Goal: Information Seeking & Learning: Learn about a topic

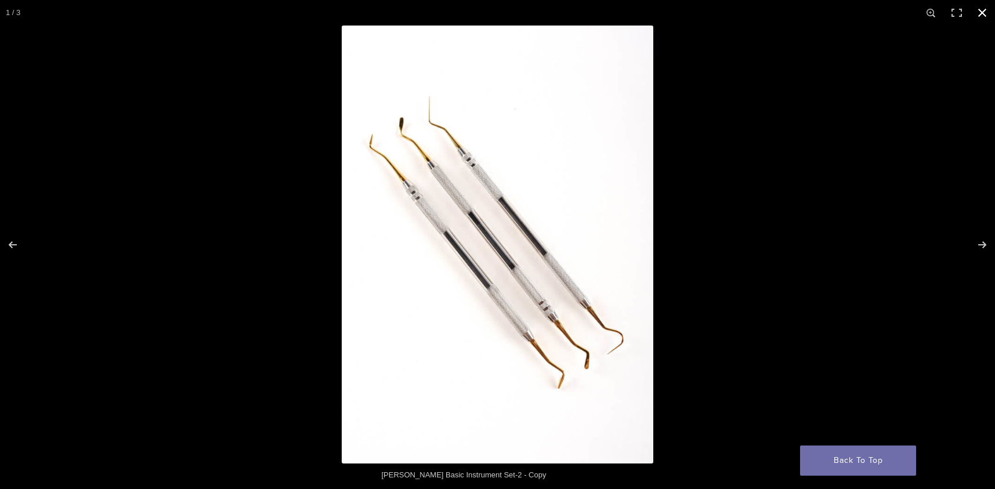
scroll to position [240, 0]
click at [976, 240] on button "Next (arrow right)" at bounding box center [974, 245] width 41 height 58
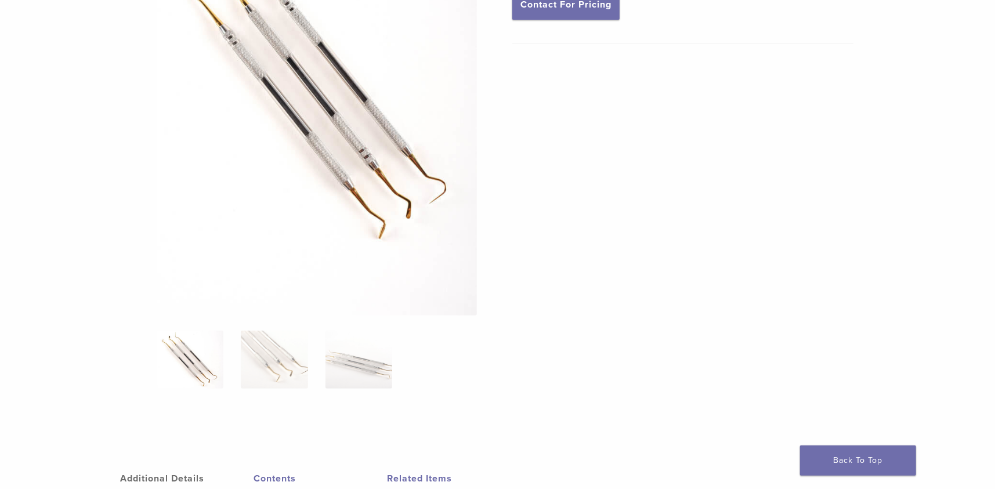
scroll to position [105, 0]
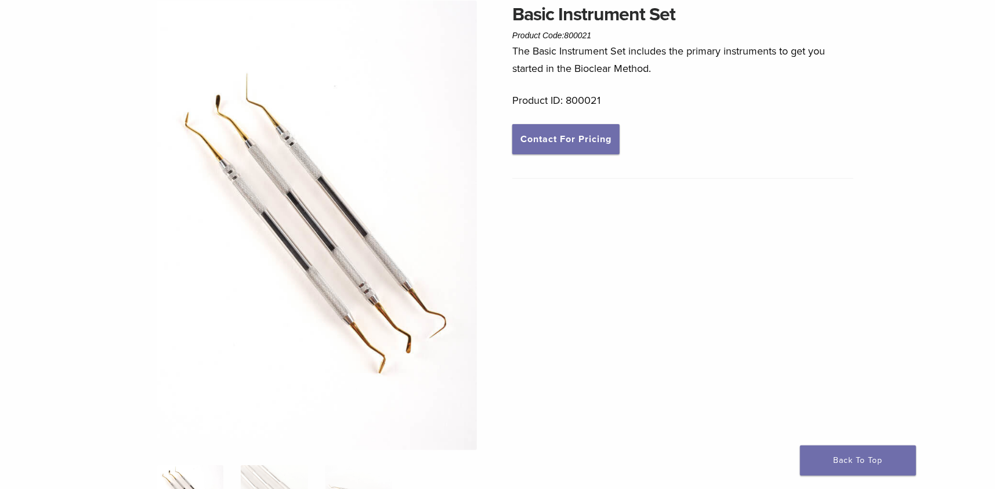
click at [310, 265] on img at bounding box center [317, 226] width 320 height 450
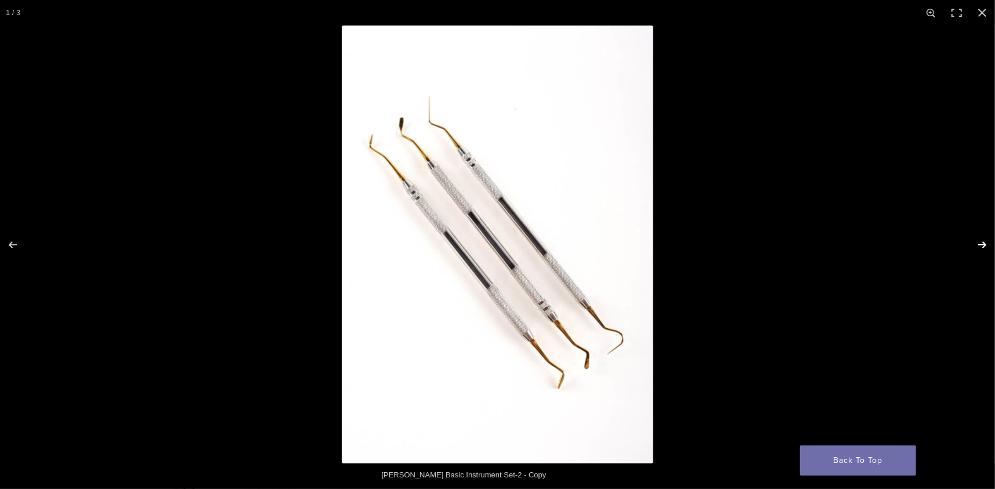
click at [977, 248] on button "Next (arrow right)" at bounding box center [974, 245] width 41 height 58
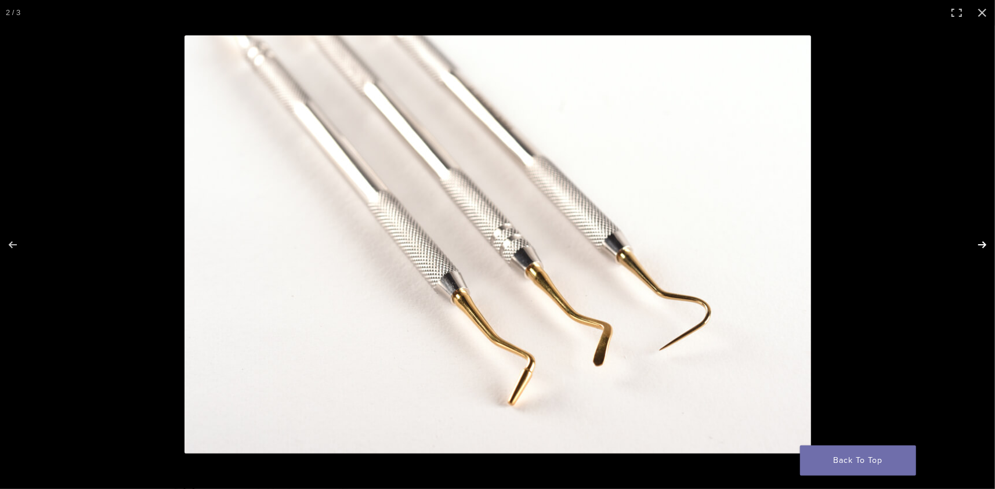
click at [985, 240] on button "Next (arrow right)" at bounding box center [974, 245] width 41 height 58
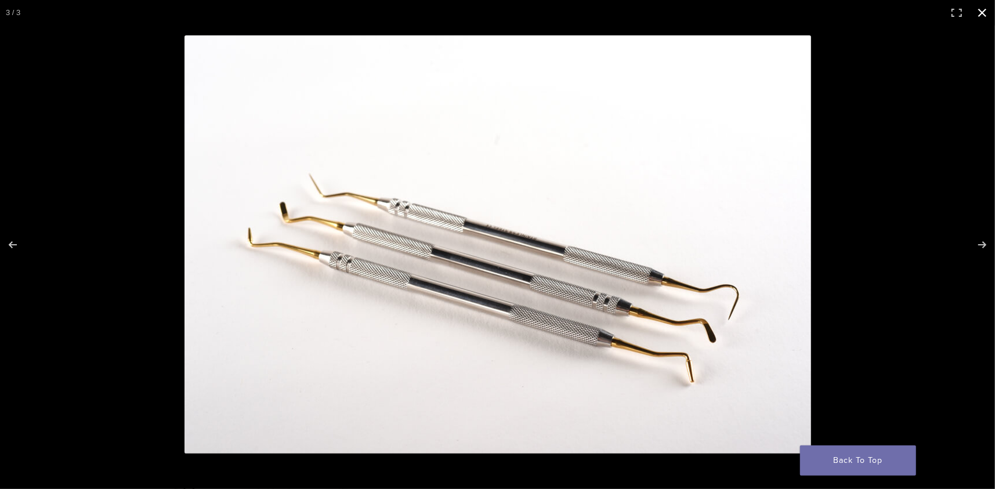
click at [975, 10] on button "Close (Esc)" at bounding box center [982, 13] width 26 height 26
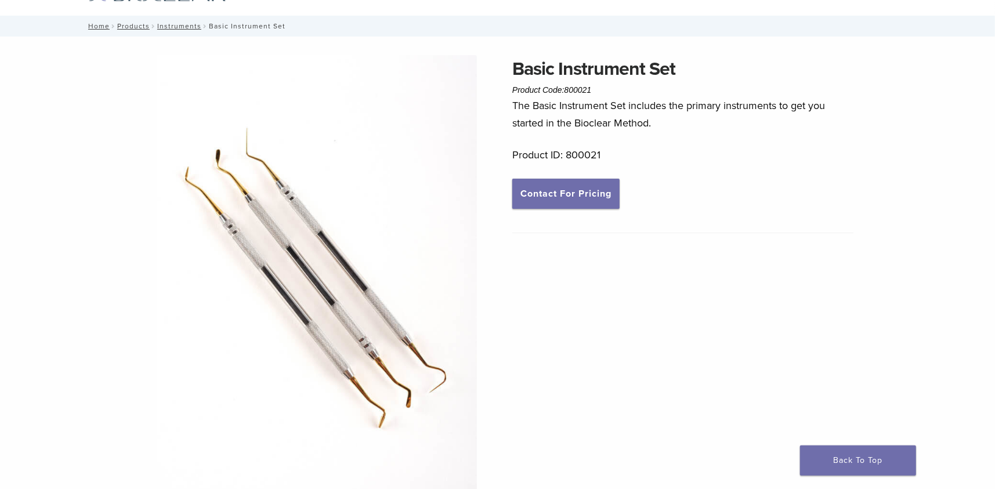
scroll to position [0, 0]
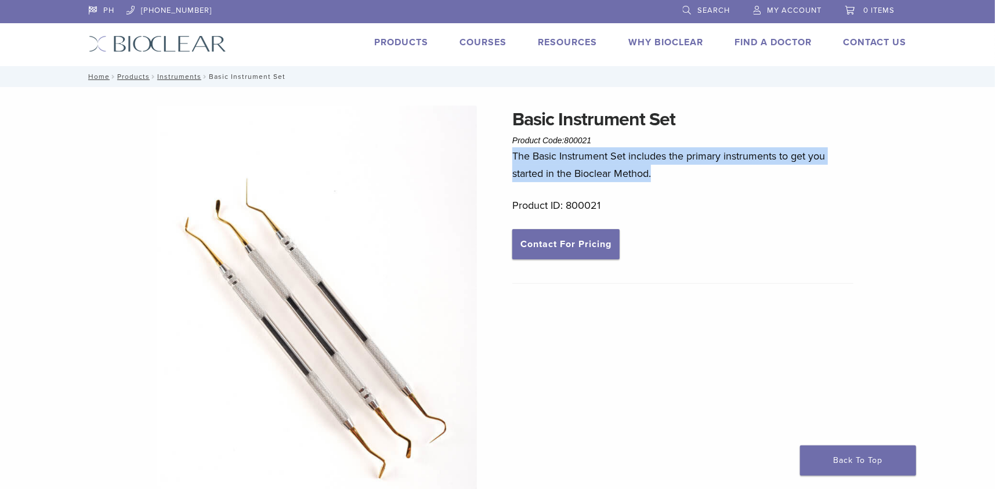
drag, startPoint x: 513, startPoint y: 156, endPoint x: 691, endPoint y: 175, distance: 179.0
click at [691, 175] on p "The Basic Instrument Set includes the primary instruments to get you started in…" at bounding box center [682, 164] width 341 height 35
copy p "The Basic Instrument Set includes the primary instruments to get you started in…"
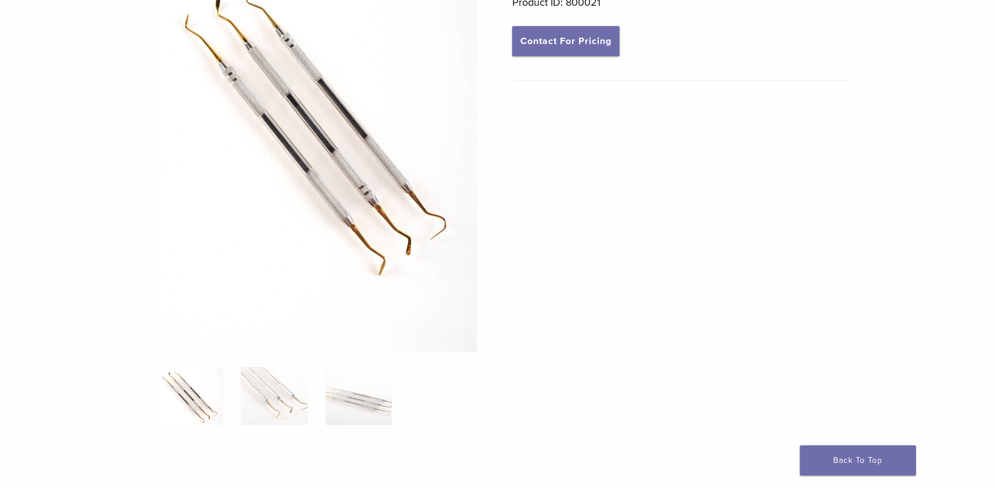
scroll to position [232, 0]
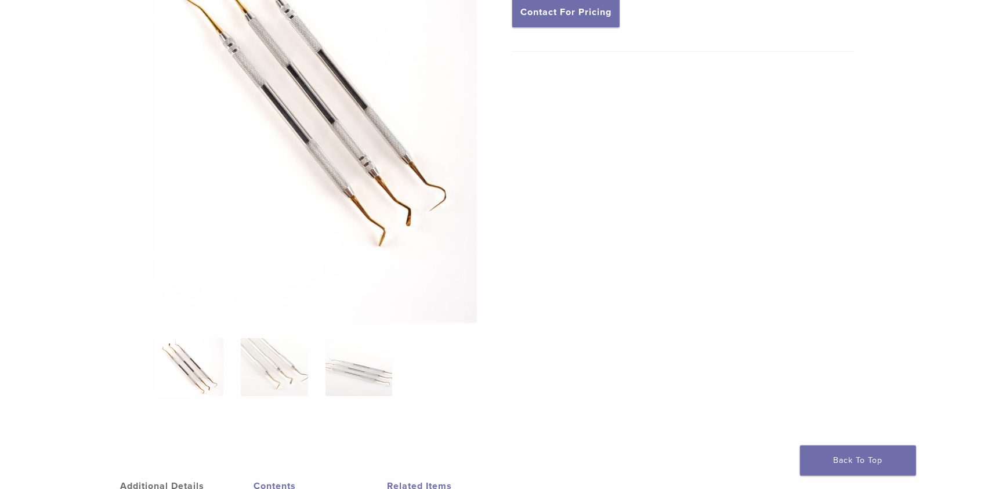
drag, startPoint x: 372, startPoint y: 367, endPoint x: 331, endPoint y: 361, distance: 42.2
click at [372, 367] on img at bounding box center [358, 367] width 67 height 58
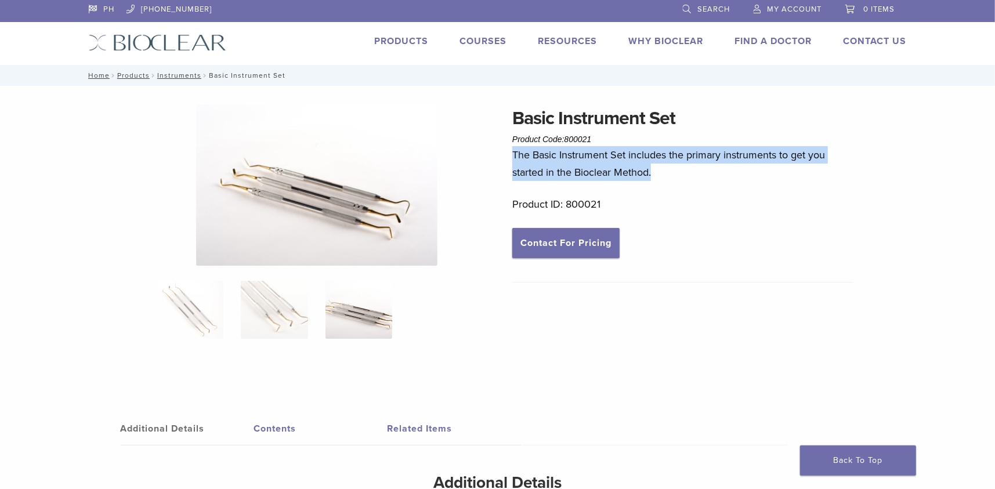
scroll to position [0, 0]
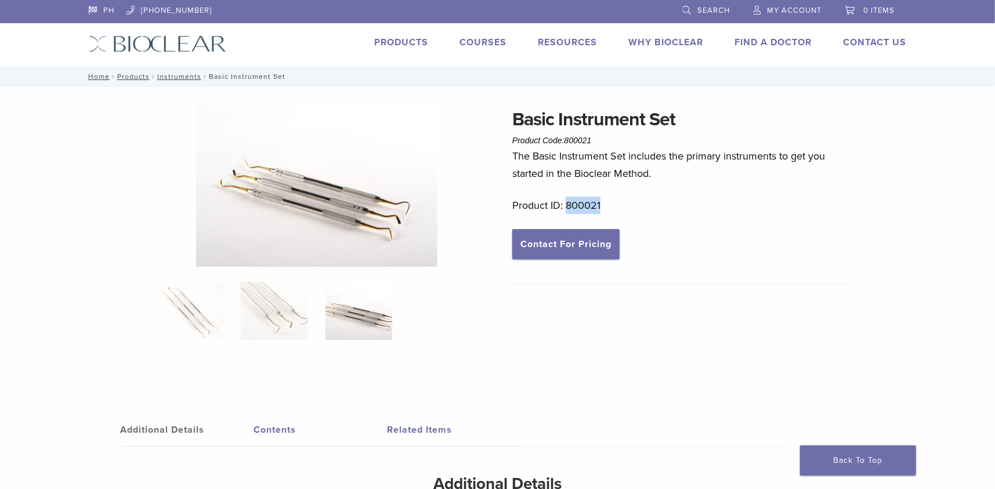
drag, startPoint x: 564, startPoint y: 205, endPoint x: 636, endPoint y: 205, distance: 71.3
click at [636, 205] on p "Product ID: 800021" at bounding box center [682, 205] width 341 height 17
copy p "800021"
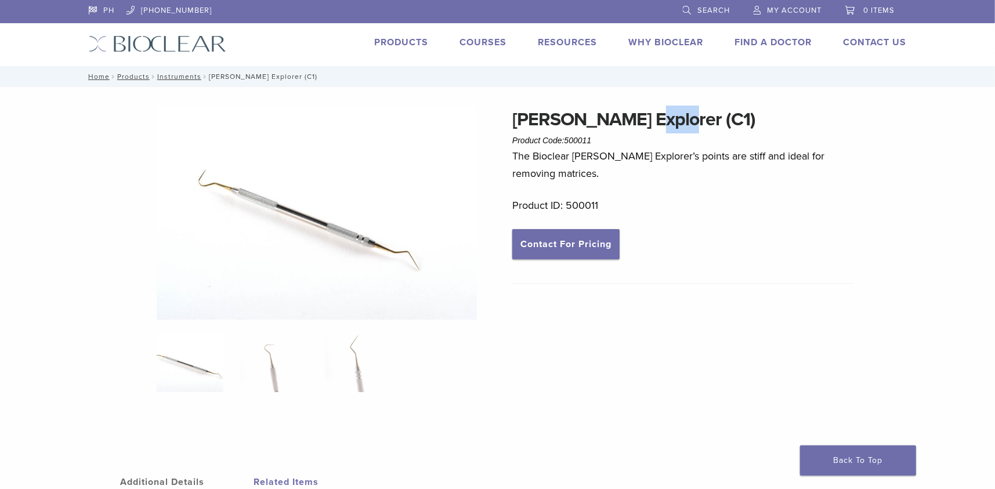
drag, startPoint x: 629, startPoint y: 128, endPoint x: 656, endPoint y: 129, distance: 27.3
click at [656, 129] on h1 "[PERSON_NAME] Explorer (C1)" at bounding box center [682, 120] width 341 height 28
copy h1 "(C1)"
click at [230, 197] on img at bounding box center [317, 213] width 320 height 214
click at [345, 231] on img at bounding box center [317, 213] width 320 height 214
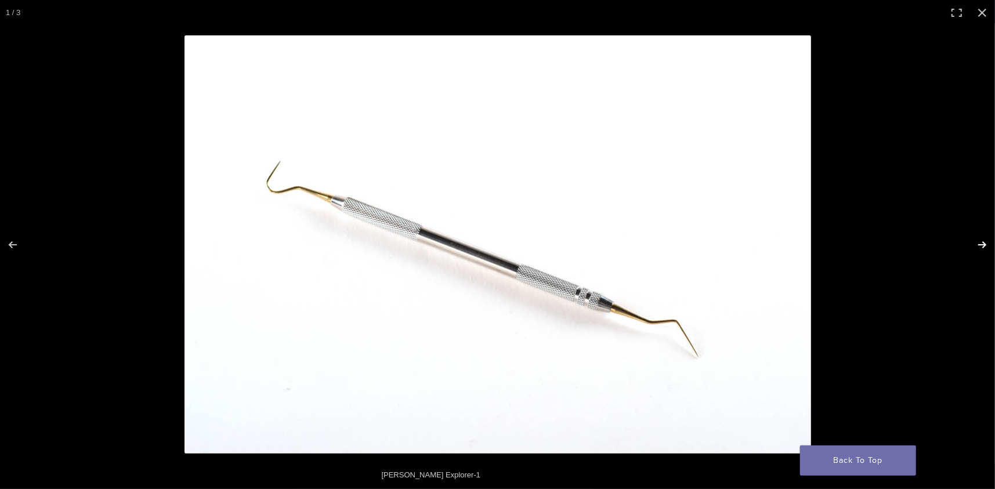
click at [984, 241] on button "Next (arrow right)" at bounding box center [974, 245] width 41 height 58
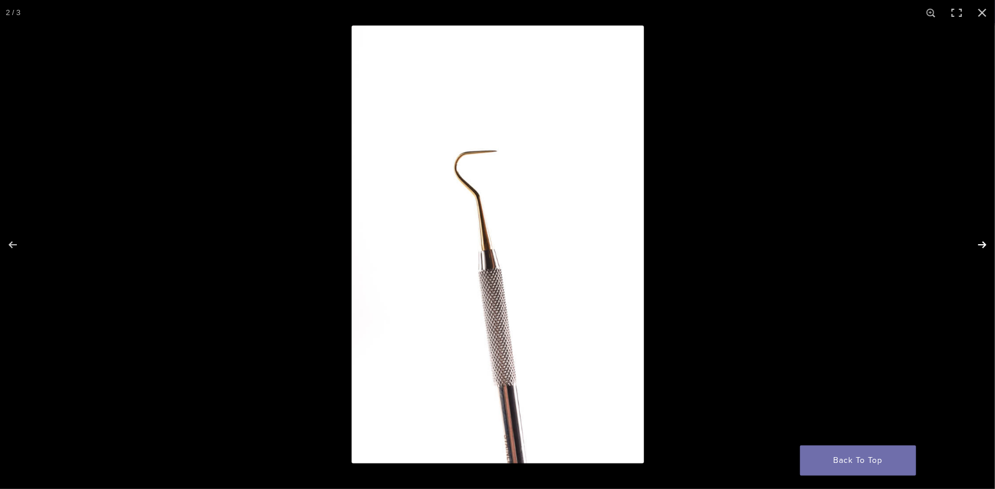
click at [981, 242] on button "Next (arrow right)" at bounding box center [974, 245] width 41 height 58
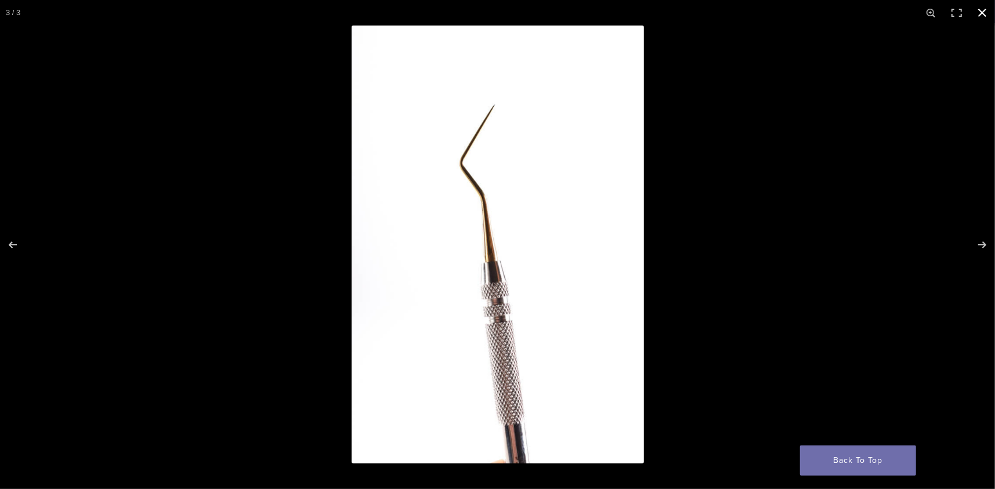
click at [984, 14] on button "Close (Esc)" at bounding box center [982, 13] width 26 height 26
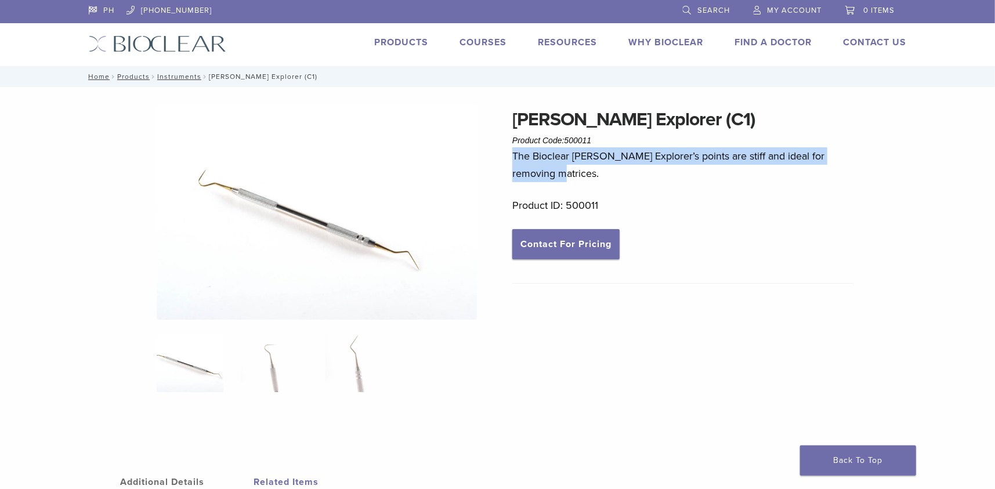
drag, startPoint x: 511, startPoint y: 152, endPoint x: 595, endPoint y: 178, distance: 88.1
click at [595, 178] on div "Clark Explorer (C1) Product Code: 500011 $ 38.34 Clark Explorer (C1) Product Co…" at bounding box center [497, 378] width 835 height 544
copy p "The Bioclear Clark Explorer’s points are stiff and ideal for removing matrices."
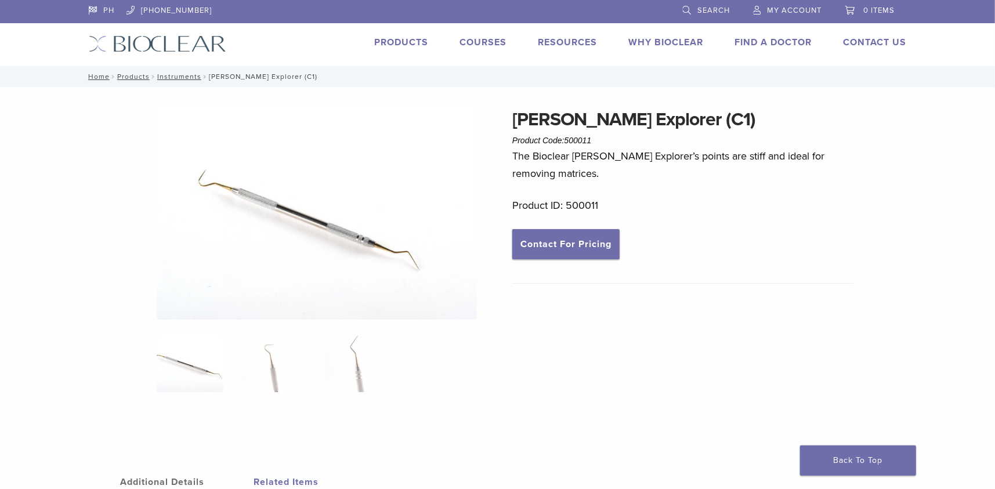
drag, startPoint x: 812, startPoint y: 238, endPoint x: 798, endPoint y: 234, distance: 15.1
click at [811, 238] on div "Clark Explorer (C1) Product Code: 500011 $ 38.34 The Bioclear Clark Explorer’s …" at bounding box center [682, 274] width 341 height 336
drag, startPoint x: 568, startPoint y: 139, endPoint x: 594, endPoint y: 141, distance: 26.2
click at [594, 141] on div "Clark Explorer (C1) Product Code: 500011 $ 38.34" at bounding box center [682, 127] width 341 height 42
copy span "500011"
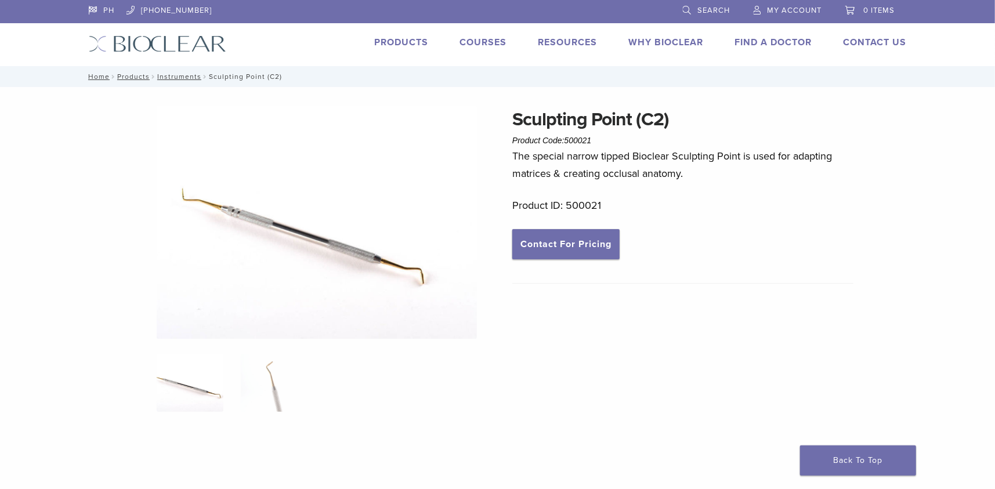
click at [306, 233] on img at bounding box center [317, 222] width 320 height 233
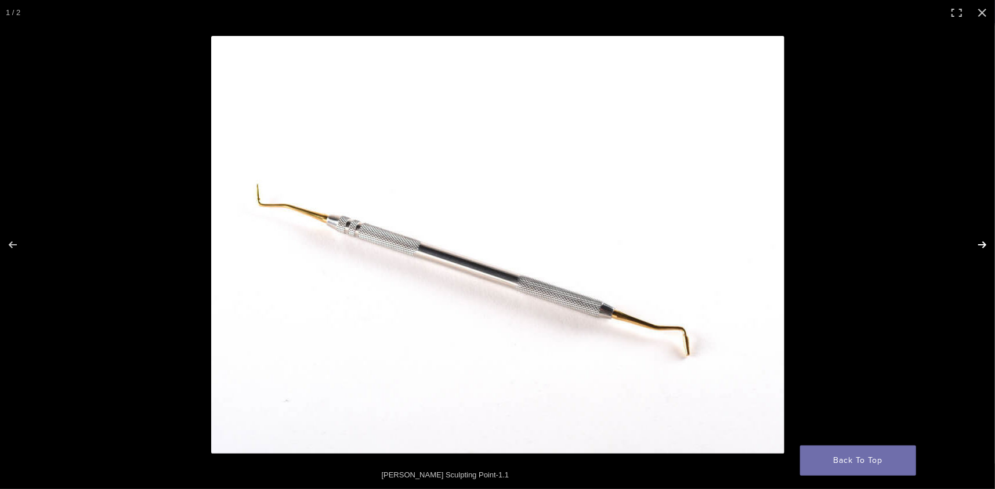
click at [978, 242] on button "Next (arrow right)" at bounding box center [974, 245] width 41 height 58
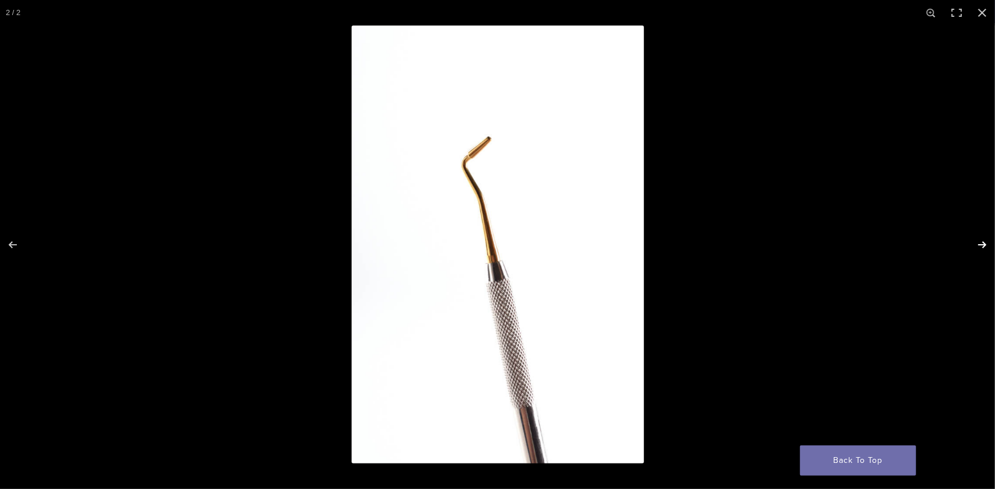
click at [984, 244] on button "Next (arrow right)" at bounding box center [974, 245] width 41 height 58
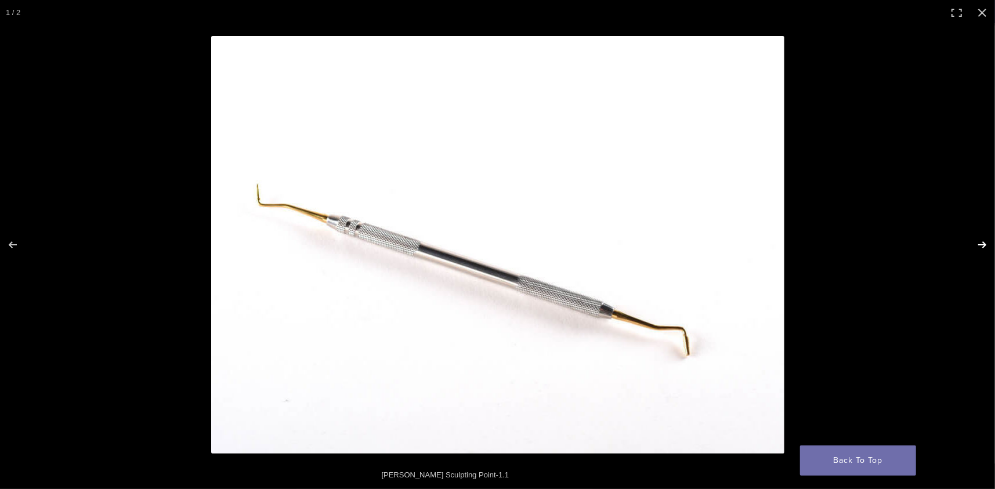
click at [986, 245] on button "Next (arrow right)" at bounding box center [974, 245] width 41 height 58
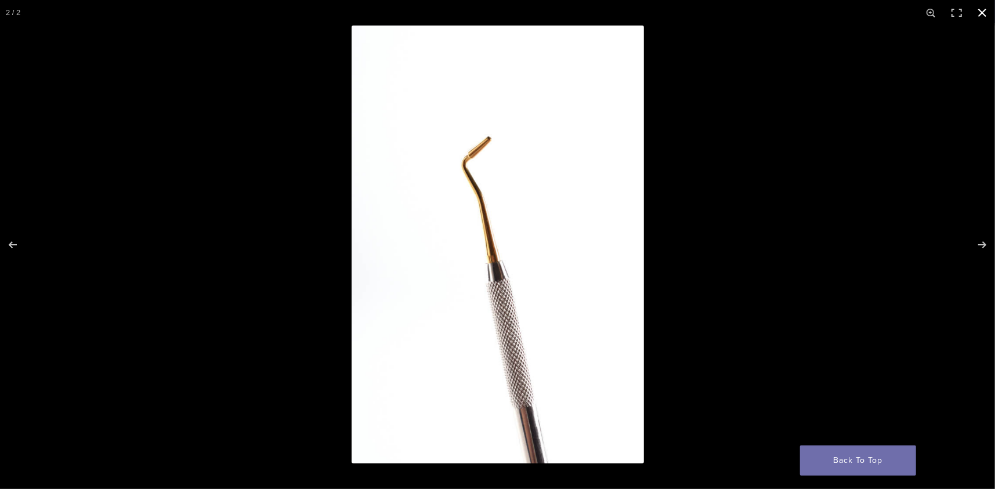
click at [717, 136] on div at bounding box center [848, 270] width 995 height 489
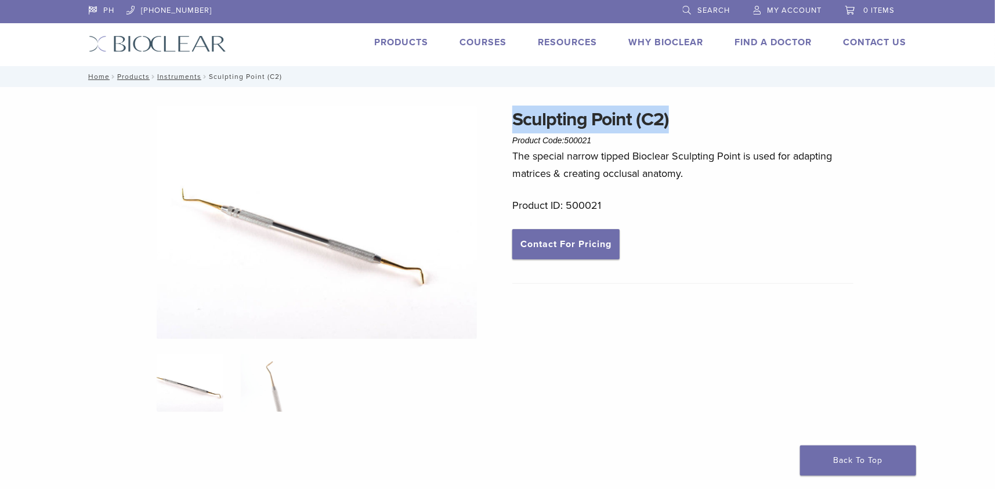
drag, startPoint x: 516, startPoint y: 119, endPoint x: 668, endPoint y: 117, distance: 152.6
click at [668, 117] on h1 "Sculpting Point (C2)" at bounding box center [682, 120] width 341 height 28
copy h1 "Sculpting Point (C2)"
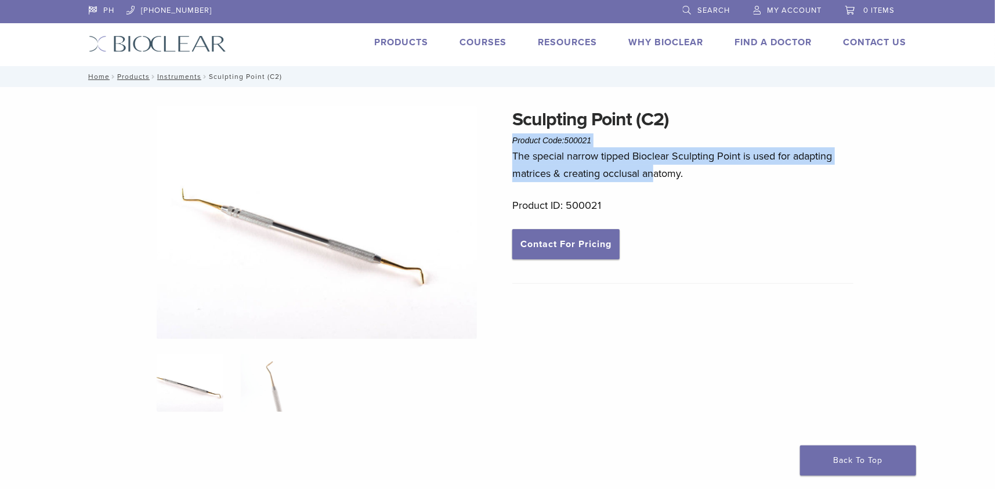
drag, startPoint x: 510, startPoint y: 147, endPoint x: 651, endPoint y: 179, distance: 144.6
click at [651, 179] on div "Sculpting Point (C2) Product Code: 500021 $ 38.34 Sculpting Point (C2) Product …" at bounding box center [497, 387] width 835 height 563
drag, startPoint x: 654, startPoint y: 180, endPoint x: 621, endPoint y: 180, distance: 32.5
click at [653, 180] on p "The special narrow tipped Bioclear Sculpting Point is used for adapting matrice…" at bounding box center [682, 164] width 341 height 35
click at [532, 157] on p "The special narrow tipped Bioclear Sculpting Point is used for adapting matrice…" at bounding box center [682, 164] width 341 height 35
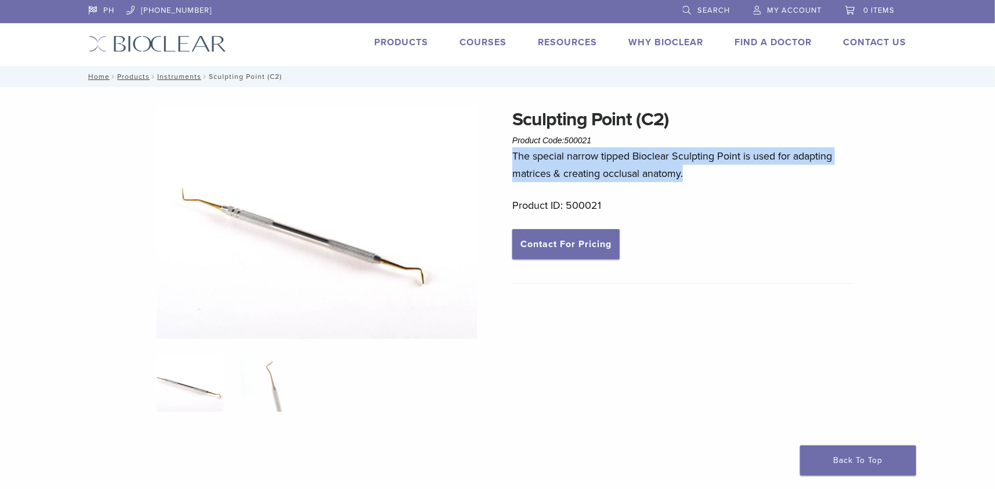
drag, startPoint x: 513, startPoint y: 157, endPoint x: 689, endPoint y: 174, distance: 176.5
click at [689, 174] on p "The special narrow tipped Bioclear Sculpting Point is used for adapting matrice…" at bounding box center [682, 164] width 341 height 35
copy p "The special narrow tipped Bioclear Sculpting Point is used for adapting matrice…"
drag, startPoint x: 568, startPoint y: 142, endPoint x: 607, endPoint y: 142, distance: 39.4
click at [607, 142] on div "Sculpting Point (C2) Product Code: 500021 $ 38.34" at bounding box center [682, 127] width 341 height 42
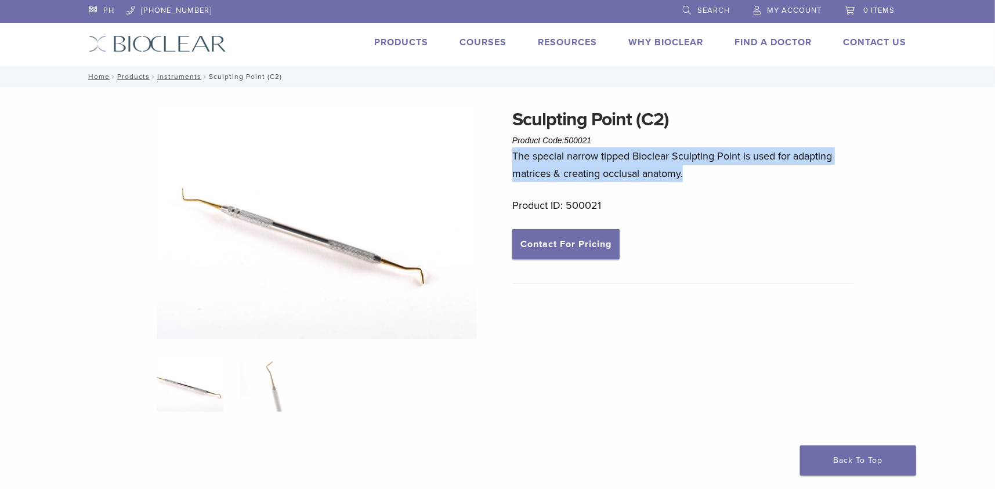
copy span "500021"
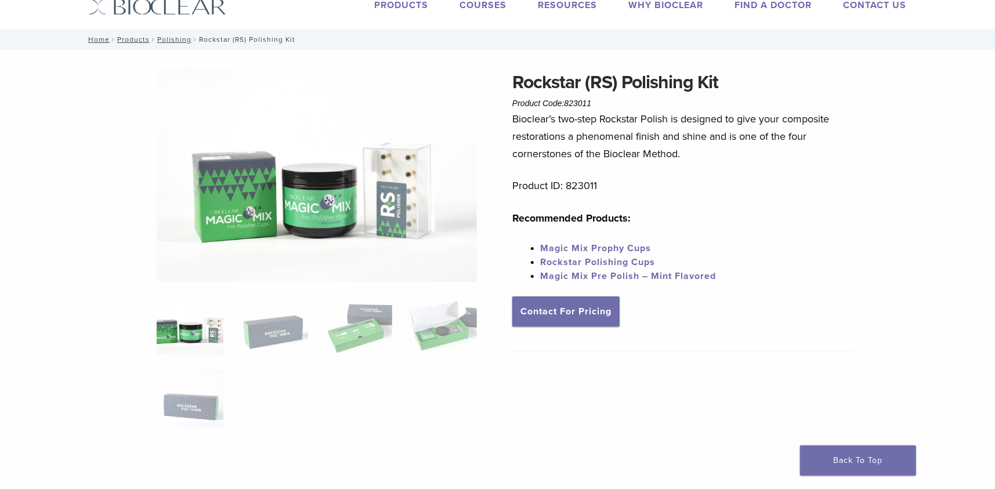
scroll to position [58, 0]
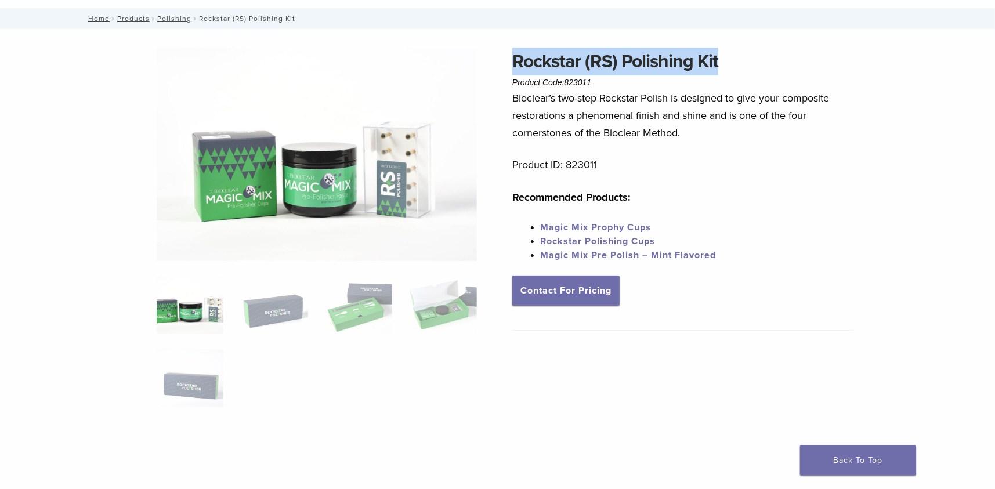
drag, startPoint x: 514, startPoint y: 59, endPoint x: 727, endPoint y: 64, distance: 212.9
click at [727, 64] on h1 "Rockstar (RS) Polishing Kit" at bounding box center [682, 62] width 341 height 28
copy h1 "Rockstar (RS) Polishing Kit"
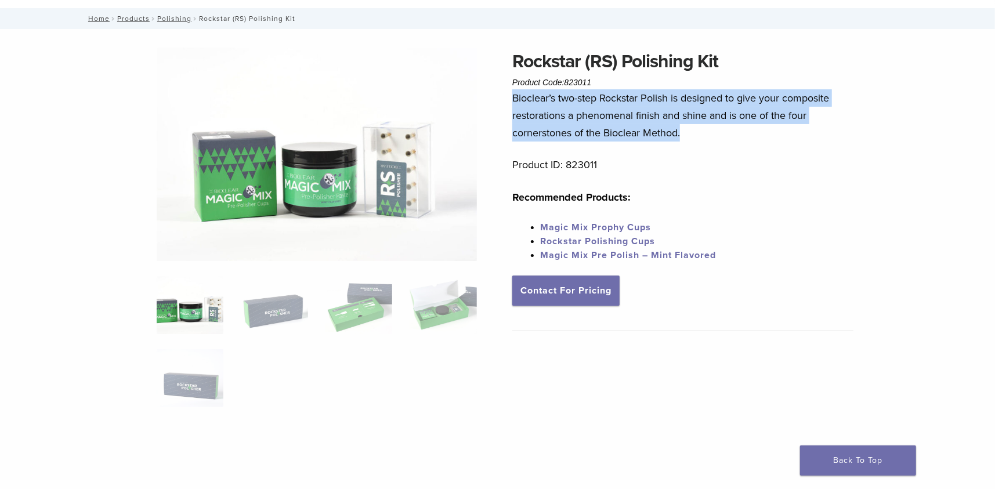
drag, startPoint x: 512, startPoint y: 96, endPoint x: 699, endPoint y: 142, distance: 192.9
click at [699, 142] on p "Bioclear’s two-step Rockstar Polish is designed to give your composite restorat…" at bounding box center [682, 115] width 341 height 52
copy p "Bioclear’s two-step Rockstar Polish is designed to give your composite restorat…"
click at [318, 184] on img at bounding box center [317, 155] width 320 height 214
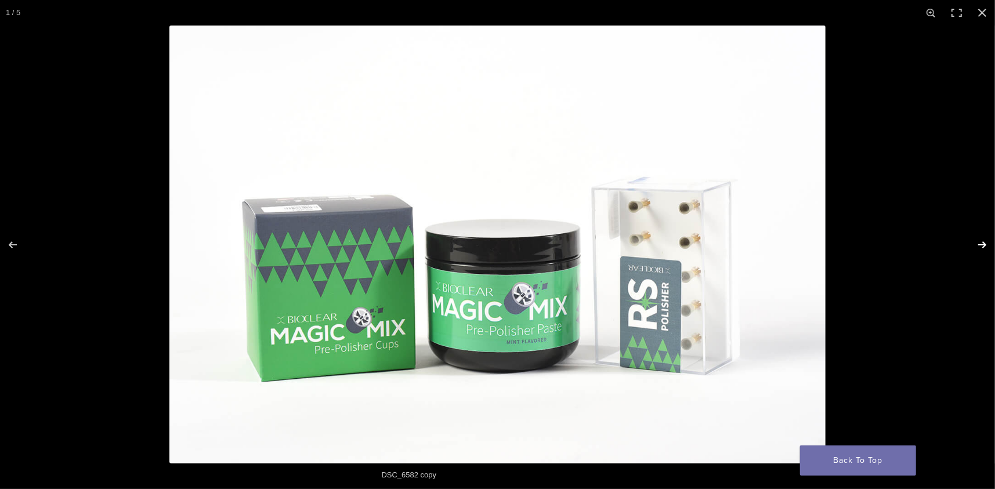
click at [980, 240] on button "Next (arrow right)" at bounding box center [974, 245] width 41 height 58
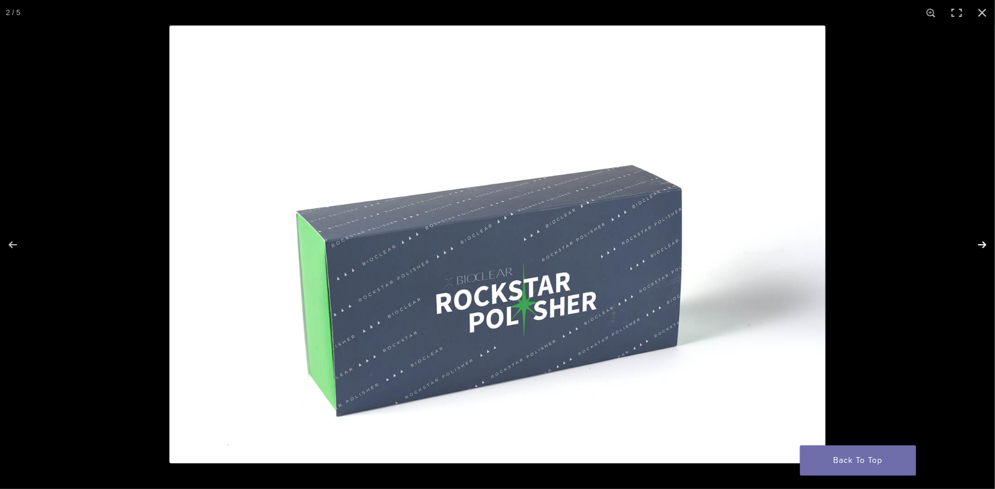
click at [982, 239] on button "Next (arrow right)" at bounding box center [974, 245] width 41 height 58
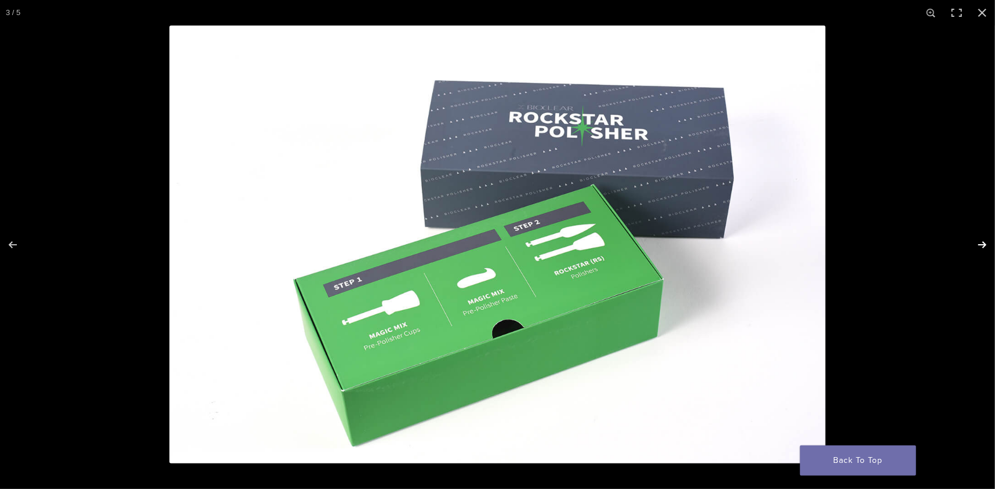
click at [983, 240] on button "Next (arrow right)" at bounding box center [974, 245] width 41 height 58
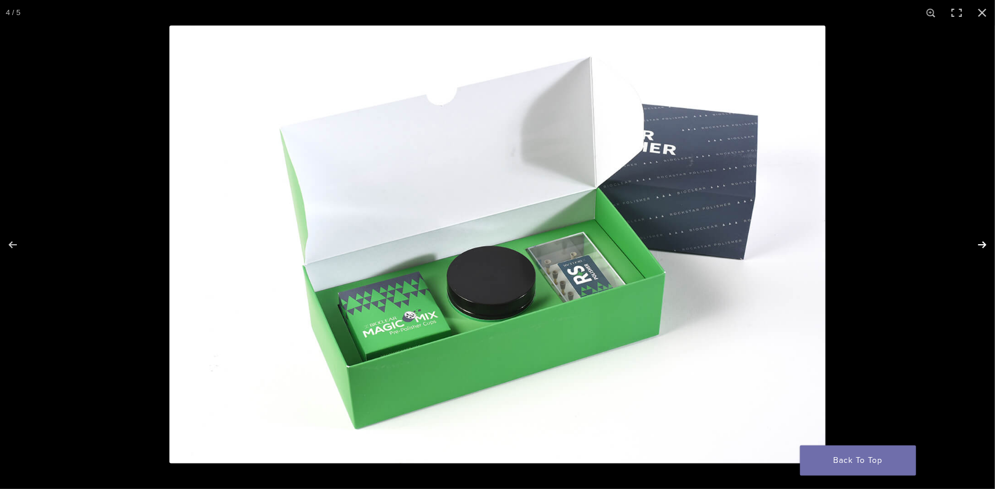
click at [980, 247] on button "Next (arrow right)" at bounding box center [974, 245] width 41 height 58
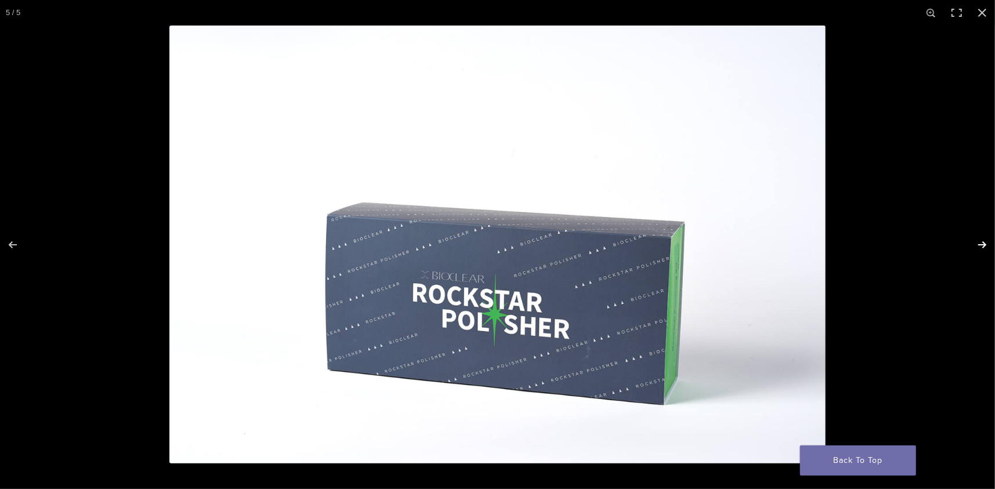
click at [984, 243] on button "Next (arrow right)" at bounding box center [974, 245] width 41 height 58
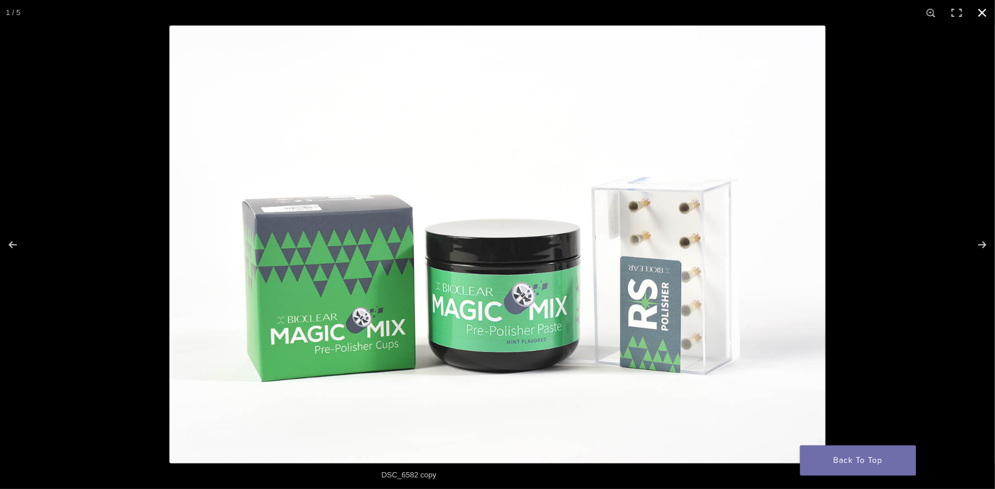
click at [990, 10] on button "Close (Esc)" at bounding box center [982, 13] width 26 height 26
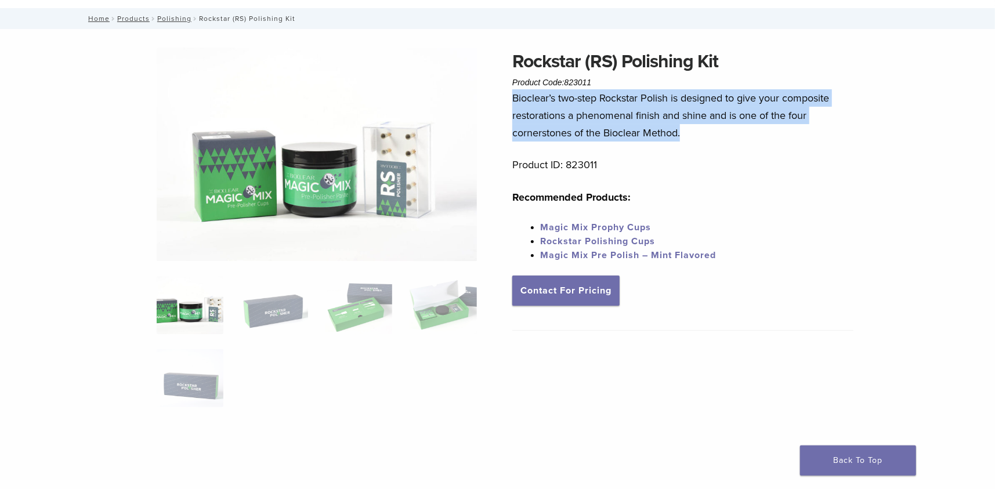
drag, startPoint x: 568, startPoint y: 84, endPoint x: 592, endPoint y: 84, distance: 24.4
click at [592, 84] on span "823011" at bounding box center [577, 82] width 27 height 9
copy span "823011"
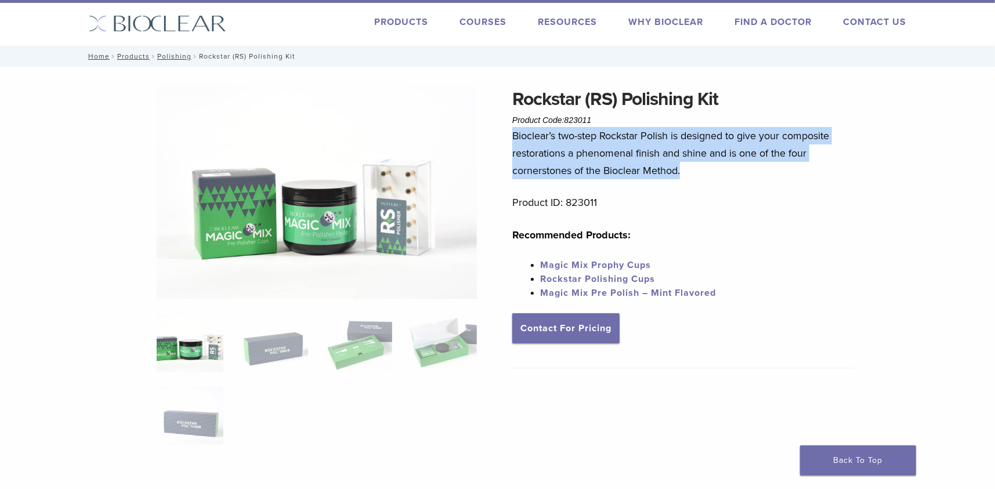
scroll to position [0, 0]
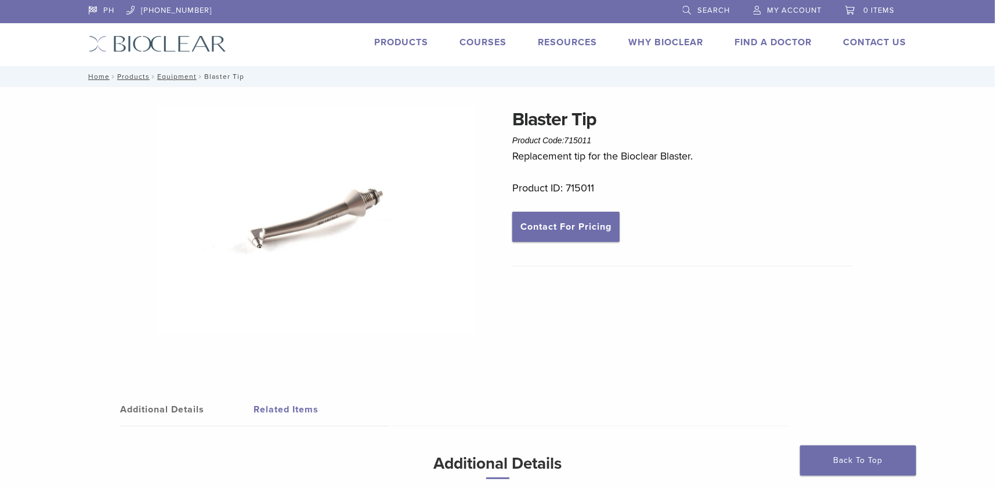
click at [340, 214] on img at bounding box center [317, 220] width 320 height 229
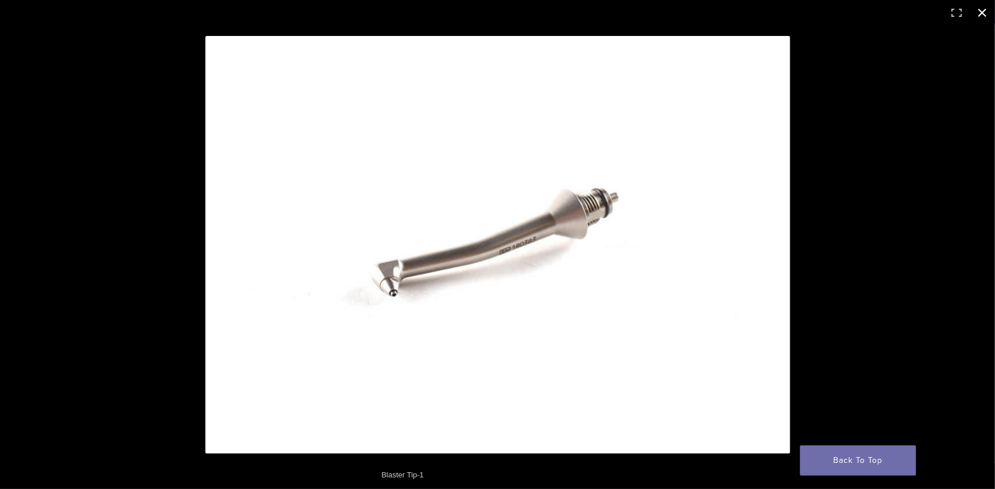
click at [833, 90] on div at bounding box center [679, 269] width 948 height 466
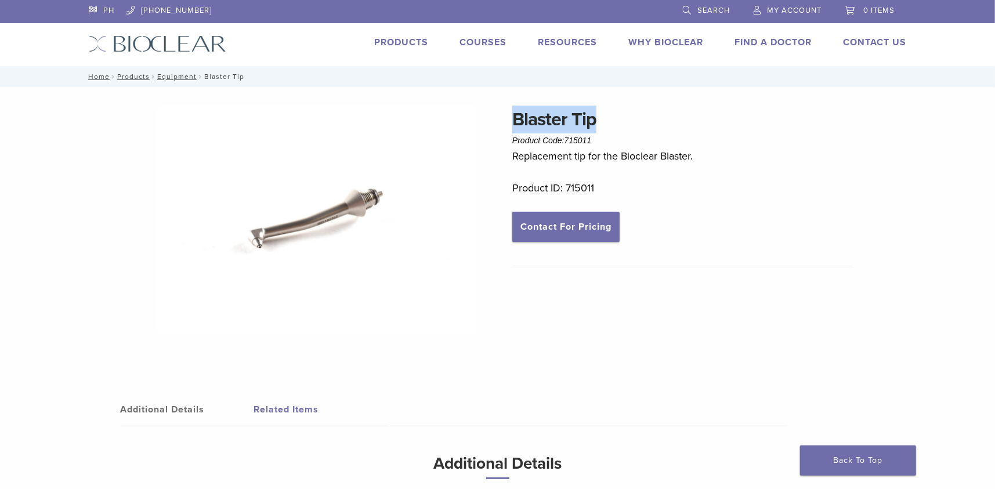
drag, startPoint x: 512, startPoint y: 115, endPoint x: 607, endPoint y: 126, distance: 95.8
click at [607, 126] on h1 "Blaster Tip" at bounding box center [682, 120] width 341 height 28
copy h1 "Blaster Tip"
drag, startPoint x: 513, startPoint y: 158, endPoint x: 731, endPoint y: 161, distance: 218.7
click at [731, 161] on p "Replacement tip for the Bioclear Blaster." at bounding box center [682, 155] width 341 height 17
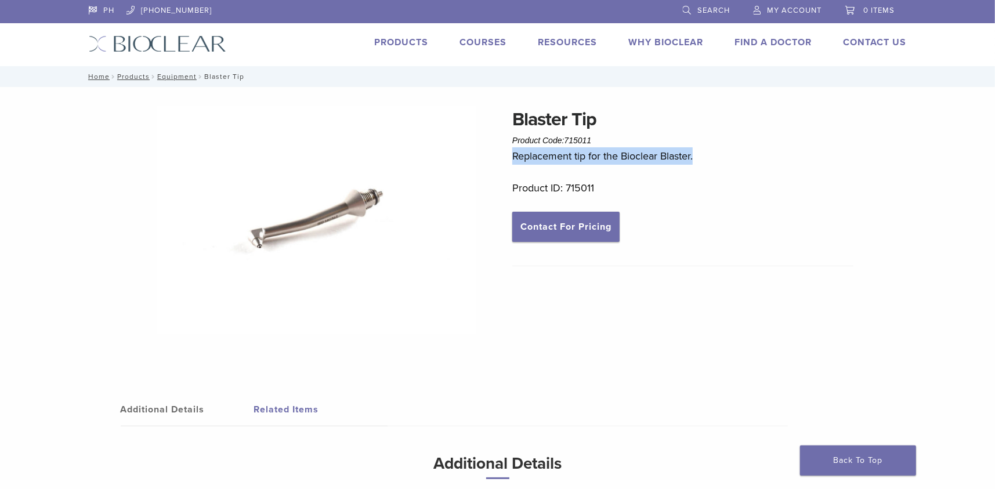
copy p "Replacement tip for the Bioclear Blaster."
drag, startPoint x: 568, startPoint y: 137, endPoint x: 608, endPoint y: 144, distance: 40.0
click at [608, 144] on div "Blaster Tip Product Code: 715011 $ 363.38" at bounding box center [682, 127] width 341 height 42
copy span "715011"
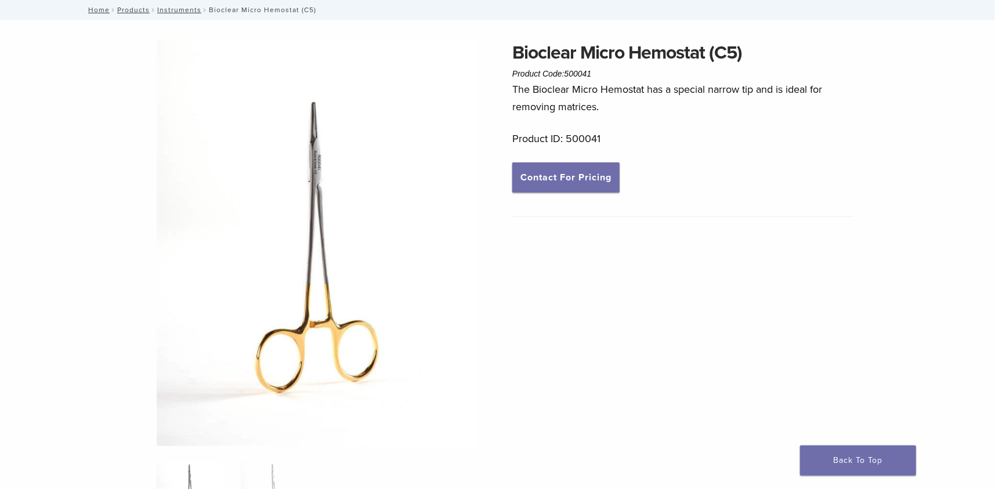
scroll to position [174, 0]
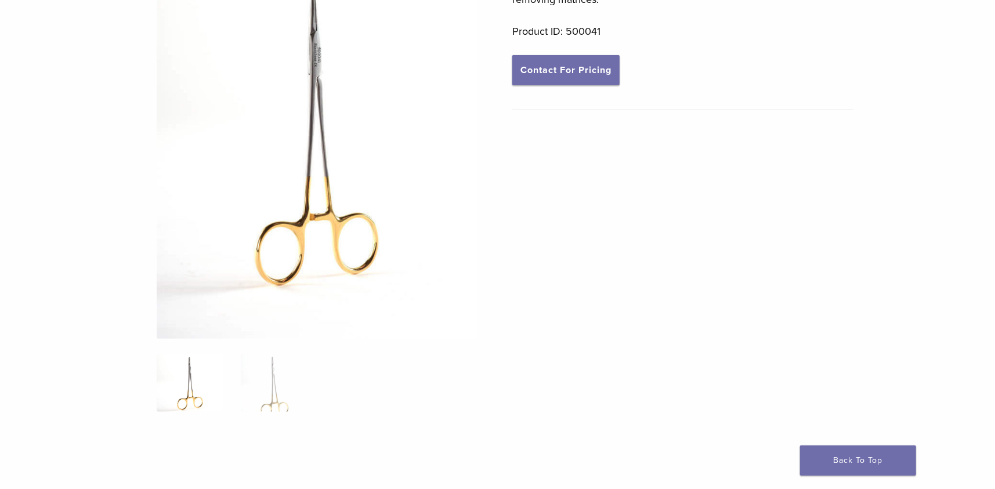
click at [335, 203] on img at bounding box center [317, 135] width 320 height 407
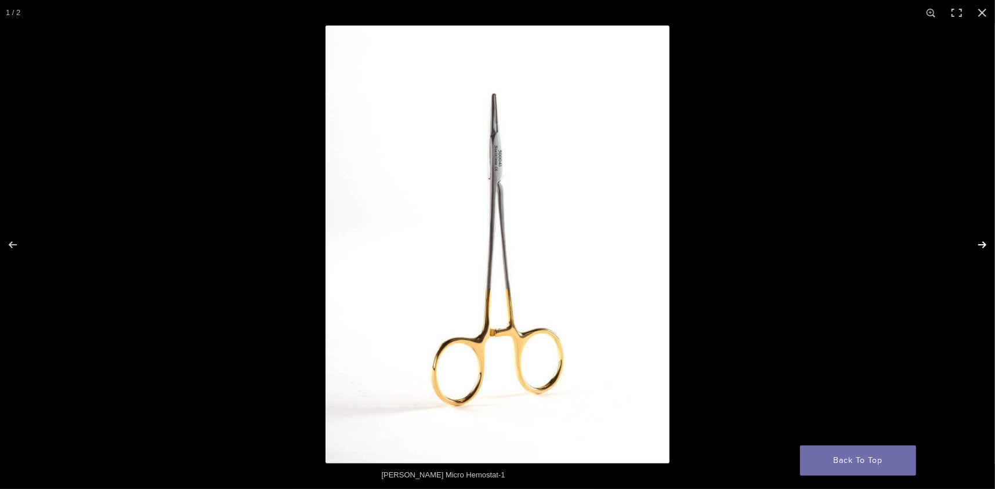
click at [981, 241] on button "Next (arrow right)" at bounding box center [974, 245] width 41 height 58
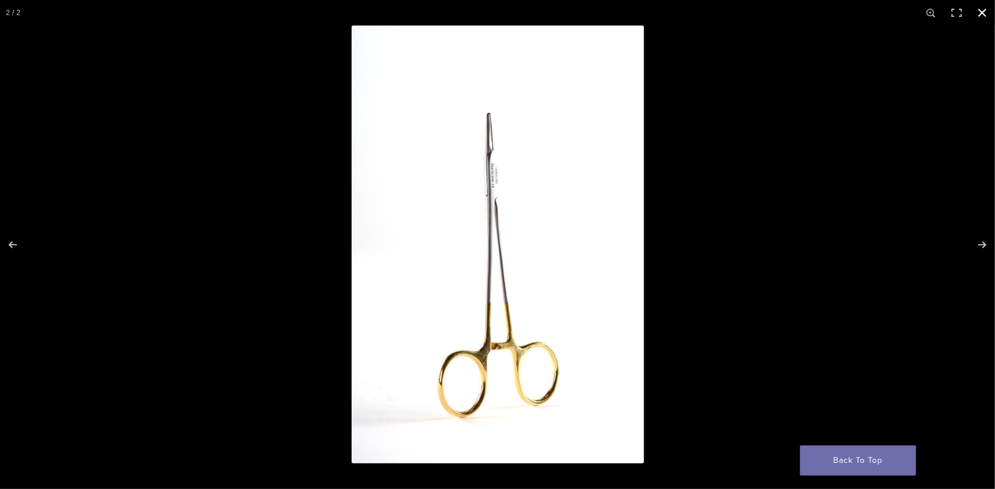
click at [46, 264] on div at bounding box center [497, 244] width 995 height 489
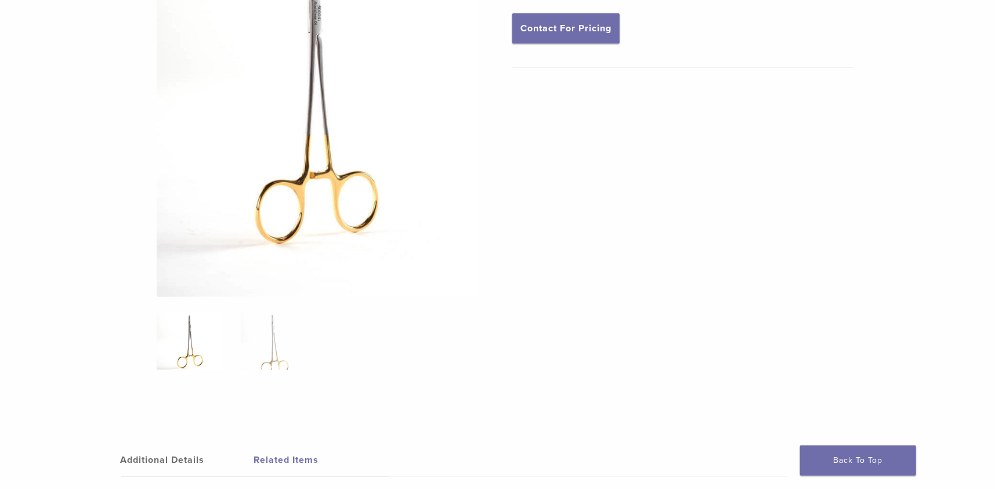
scroll to position [221, 0]
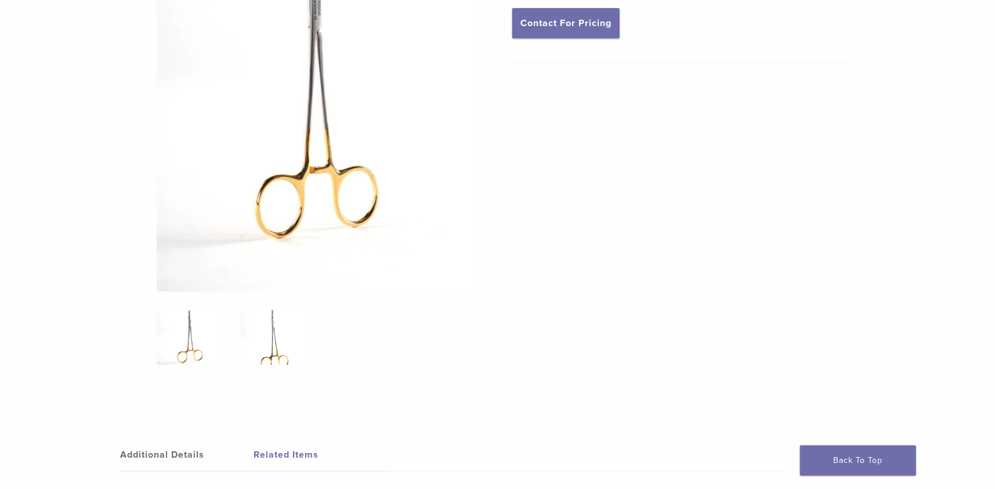
click at [258, 358] on img at bounding box center [274, 336] width 67 height 58
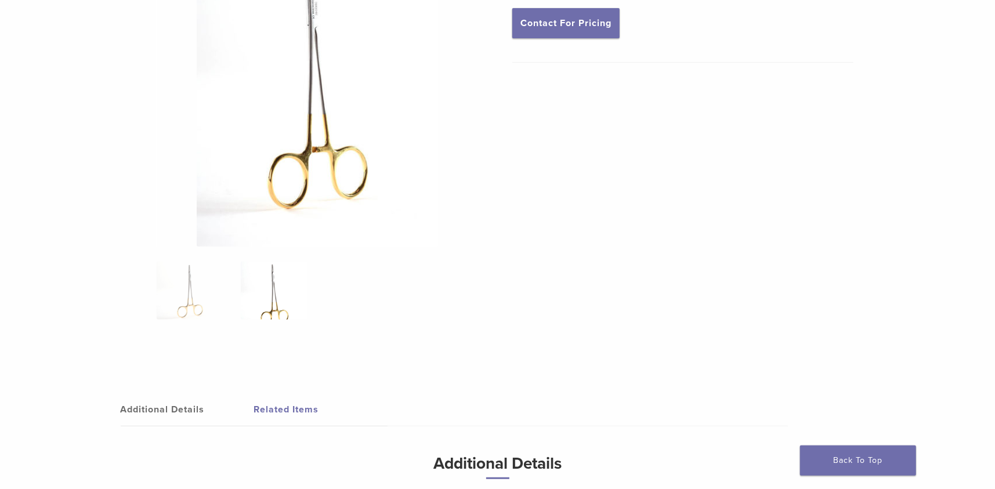
click at [321, 118] on img at bounding box center [317, 66] width 241 height 362
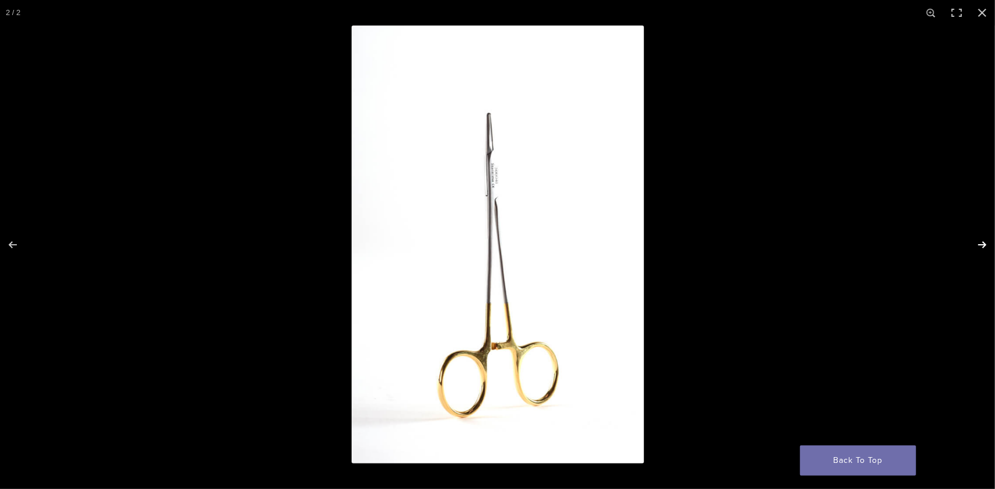
click at [984, 245] on button "Next (arrow right)" at bounding box center [974, 245] width 41 height 58
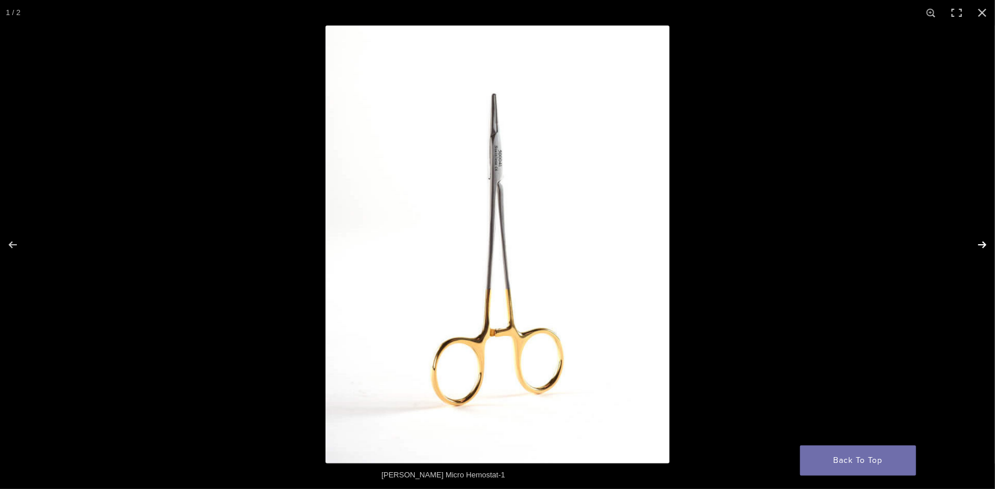
click at [977, 241] on button "Next (arrow right)" at bounding box center [974, 245] width 41 height 58
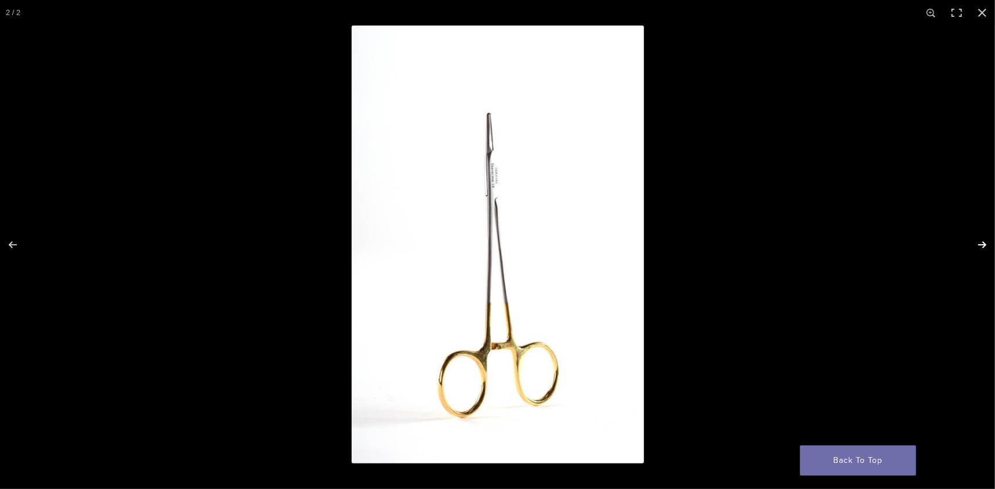
click at [981, 242] on button "Next (arrow right)" at bounding box center [974, 245] width 41 height 58
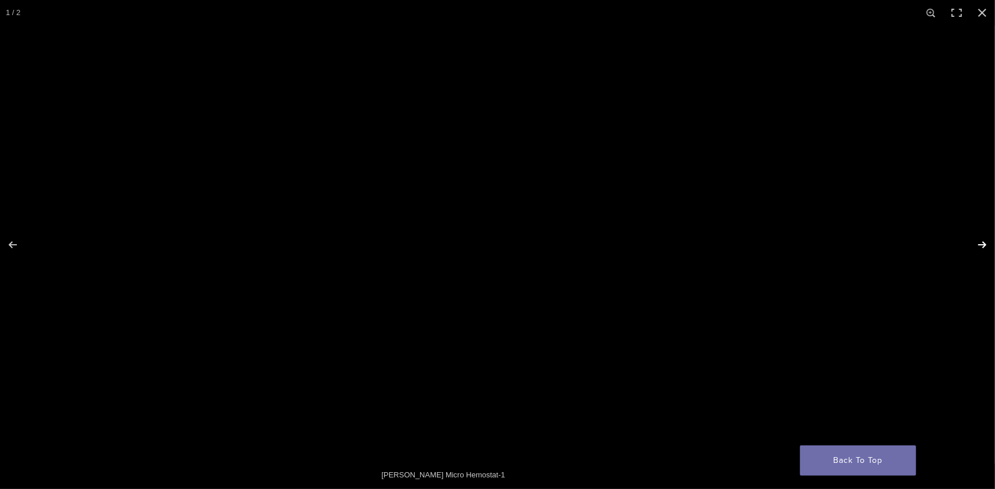
click at [981, 242] on button "Next (arrow right)" at bounding box center [974, 245] width 41 height 58
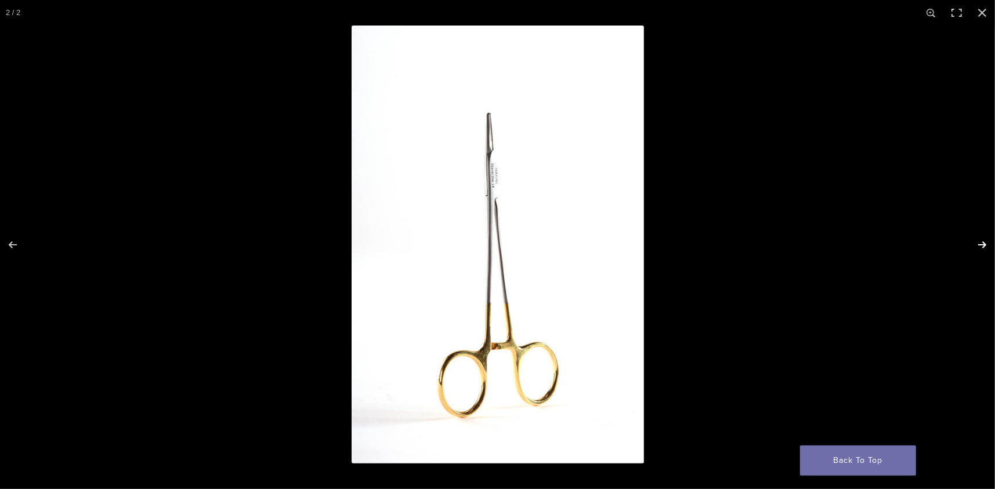
click at [981, 242] on button "Next (arrow right)" at bounding box center [974, 245] width 41 height 58
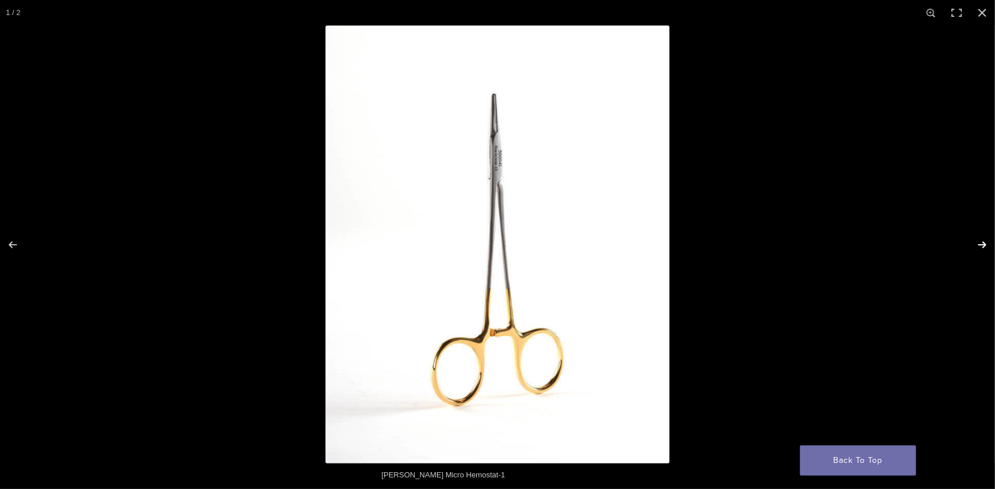
click at [981, 242] on button "Next (arrow right)" at bounding box center [974, 245] width 41 height 58
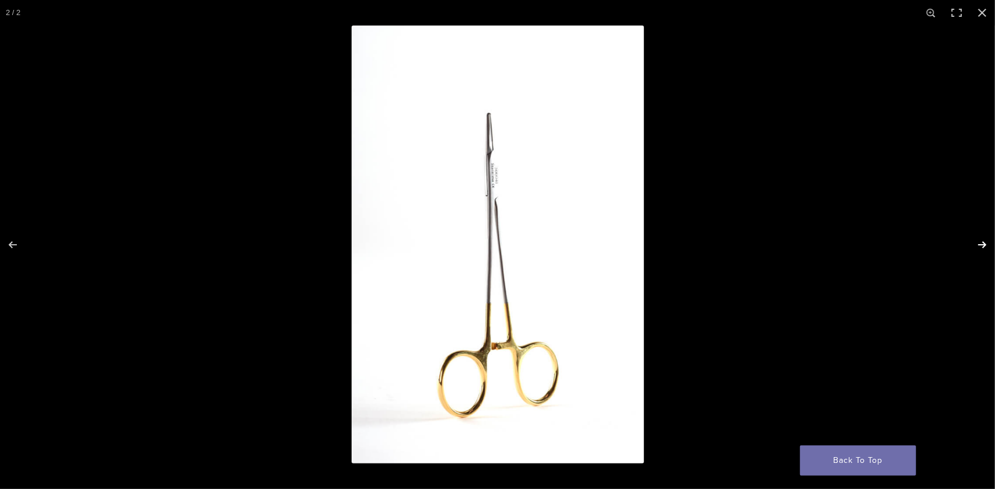
click at [981, 242] on button "Next (arrow right)" at bounding box center [974, 245] width 41 height 58
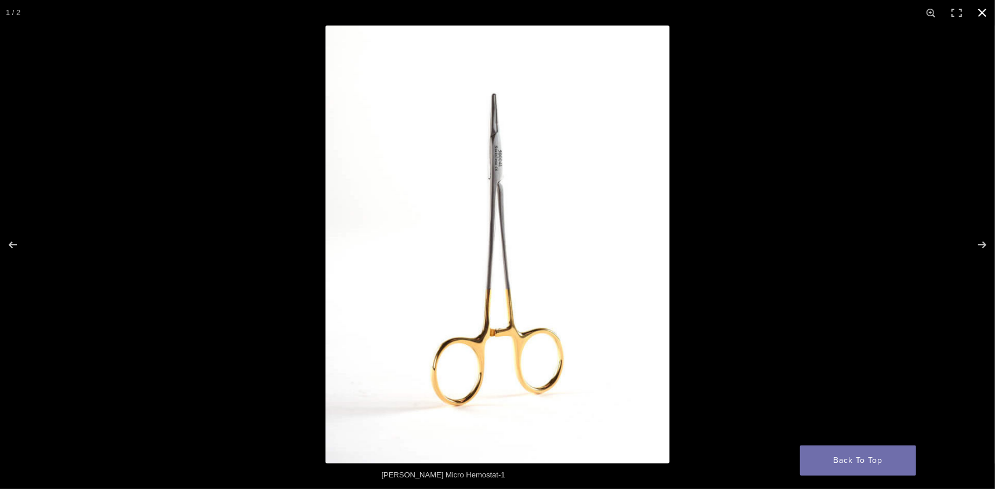
scroll to position [105, 0]
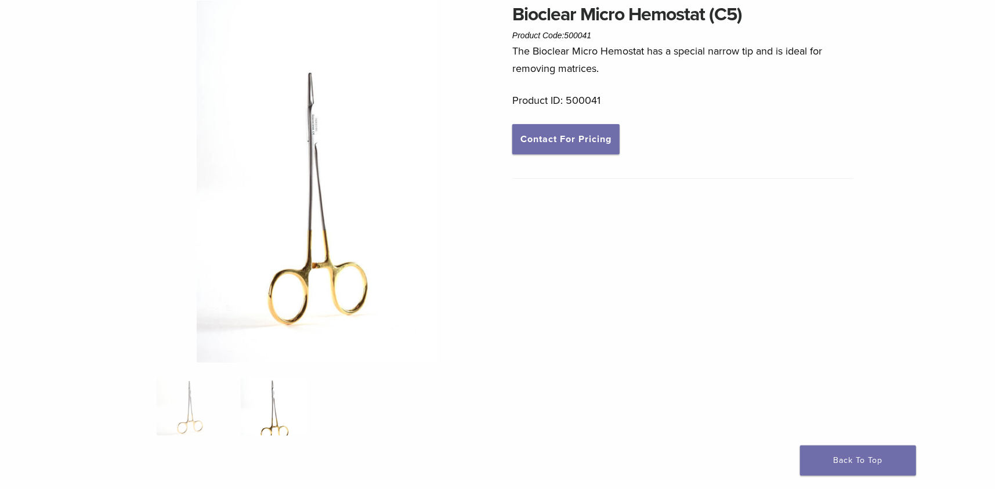
click at [279, 421] on img at bounding box center [274, 407] width 67 height 58
click at [208, 413] on img at bounding box center [190, 407] width 67 height 58
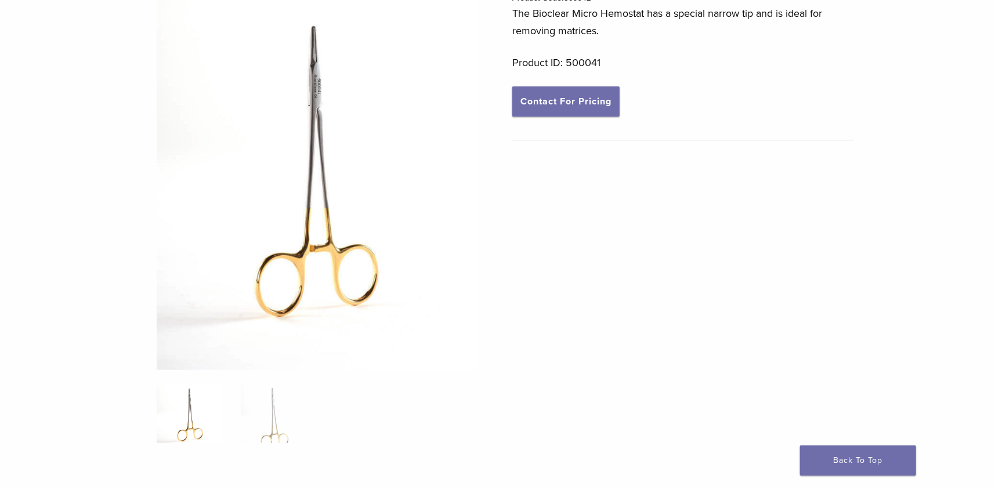
scroll to position [163, 0]
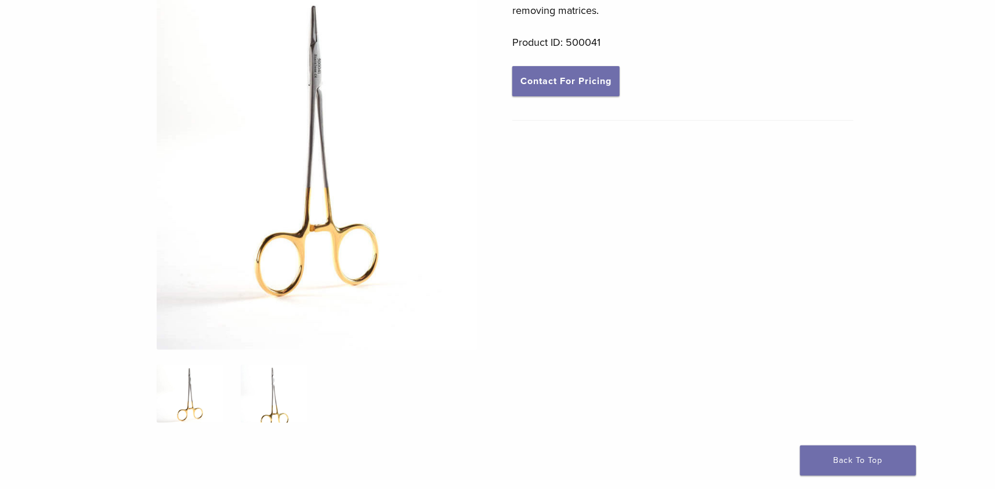
click at [269, 412] on img at bounding box center [274, 394] width 67 height 58
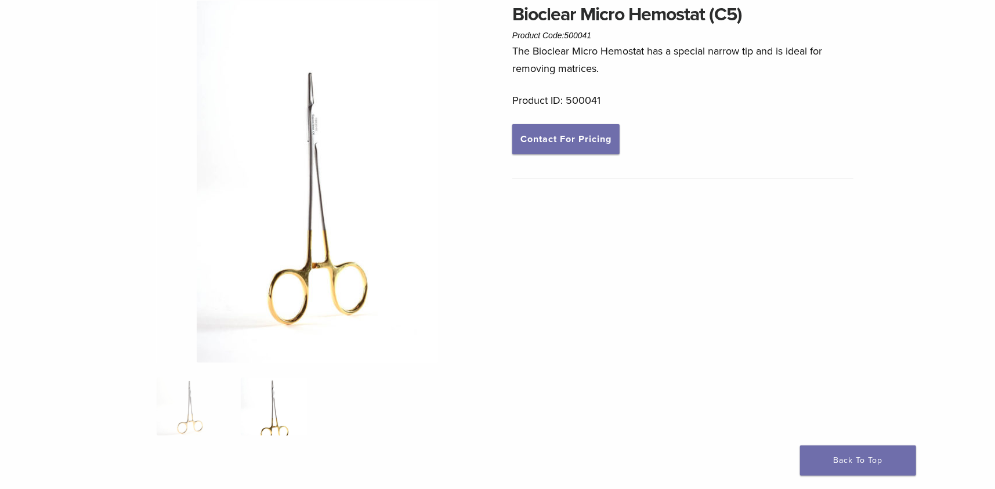
scroll to position [0, 0]
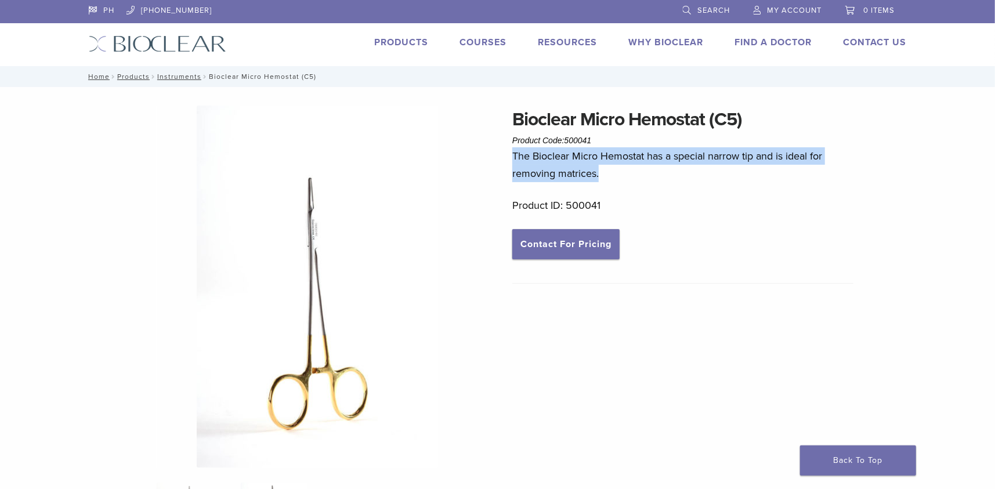
drag, startPoint x: 513, startPoint y: 155, endPoint x: 618, endPoint y: 174, distance: 106.0
click at [618, 174] on p "The Bioclear Micro Hemostat has a special narrow tip and is ideal for removing …" at bounding box center [682, 164] width 341 height 35
copy p "The Bioclear Micro Hemostat has a special narrow tip and is ideal for removing …"
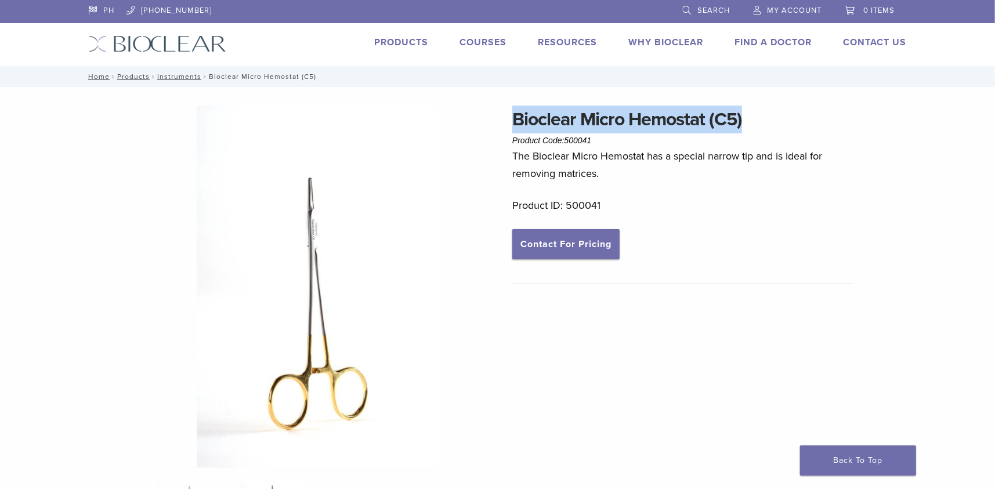
drag, startPoint x: 509, startPoint y: 118, endPoint x: 753, endPoint y: 129, distance: 245.0
click at [753, 129] on div "Bioclear Micro Hemostat (C5) Product Code: 500041 $ 95.37 Bioclear Micro Hemost…" at bounding box center [497, 452] width 835 height 692
copy h1 "Bioclear Micro Hemostat (C5)"
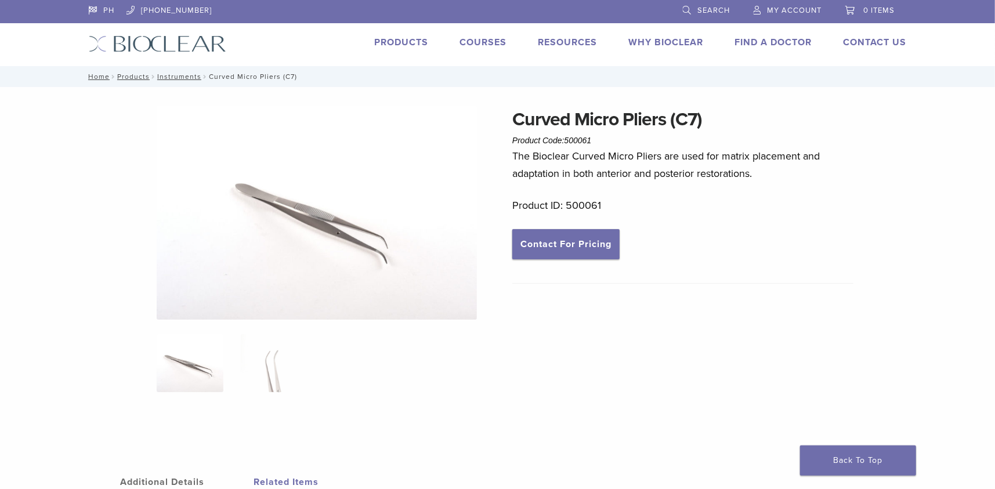
click at [288, 213] on img at bounding box center [317, 213] width 320 height 214
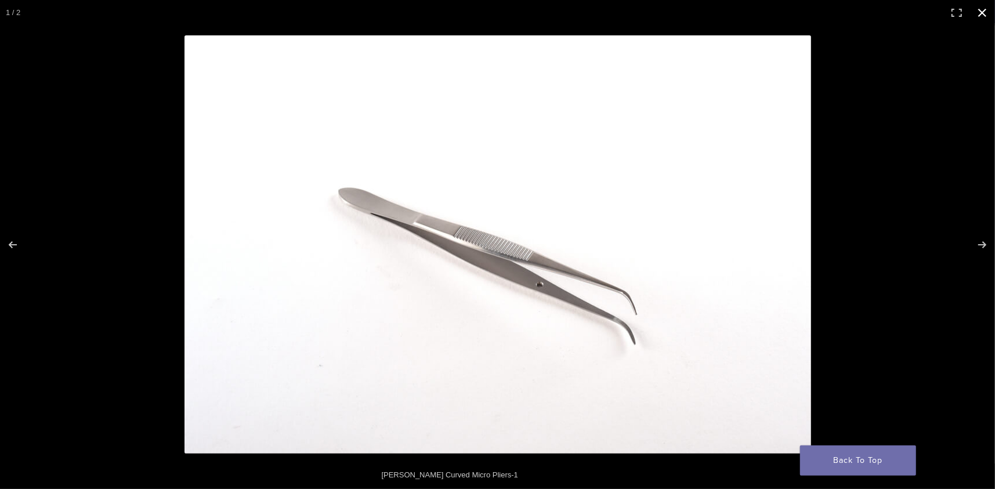
click at [852, 196] on div at bounding box center [659, 268] width 950 height 467
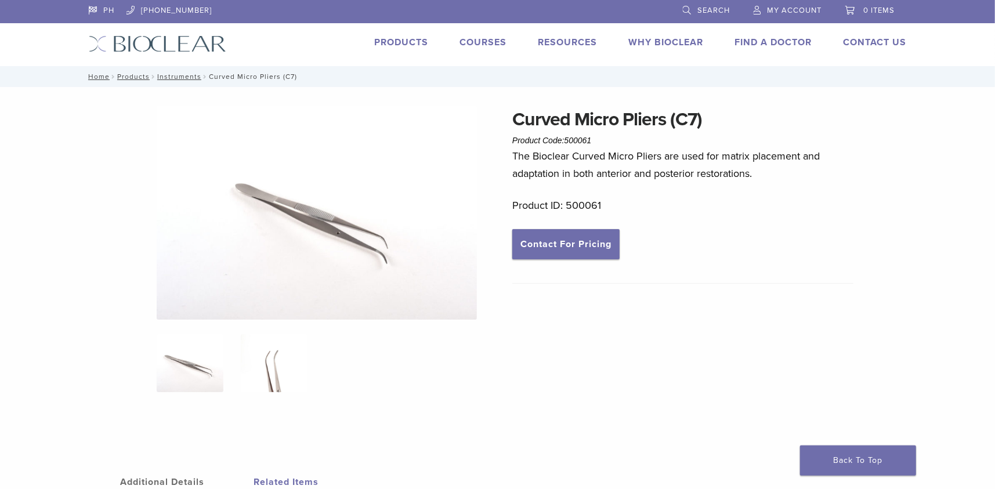
click at [277, 378] on img at bounding box center [274, 363] width 67 height 58
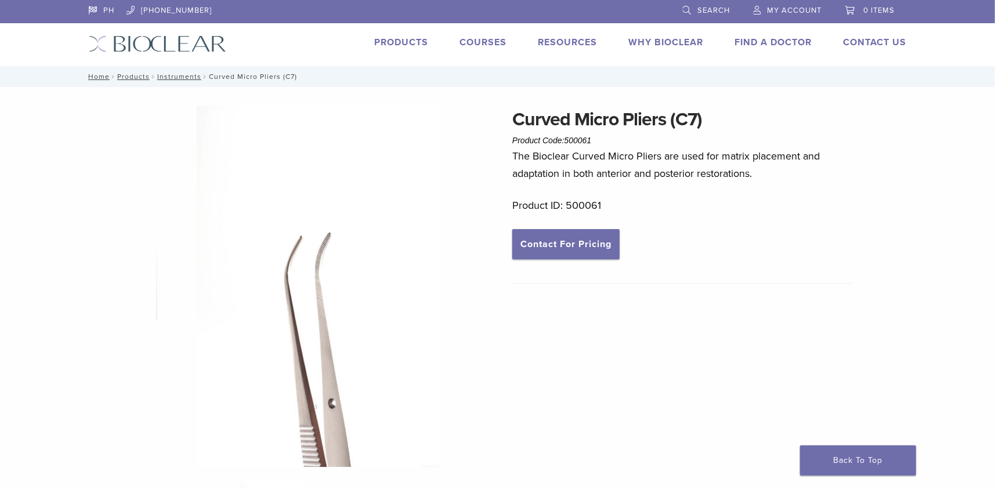
click at [270, 351] on img at bounding box center [317, 286] width 241 height 361
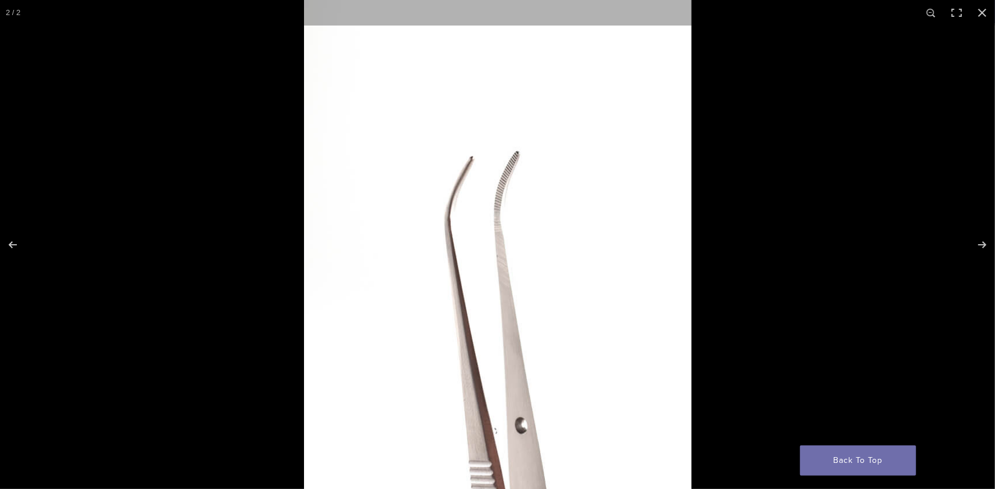
click at [619, 253] on img at bounding box center [497, 237] width 387 height 580
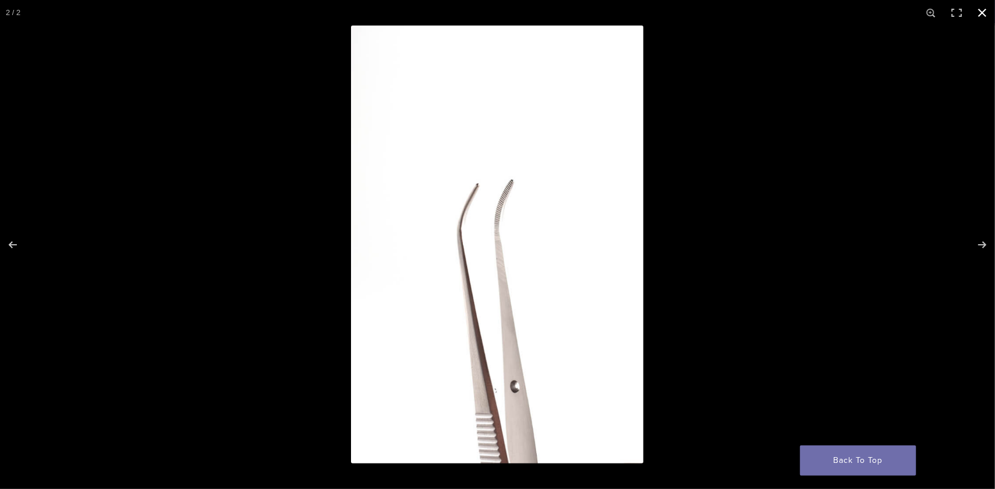
click at [811, 193] on div at bounding box center [848, 270] width 995 height 489
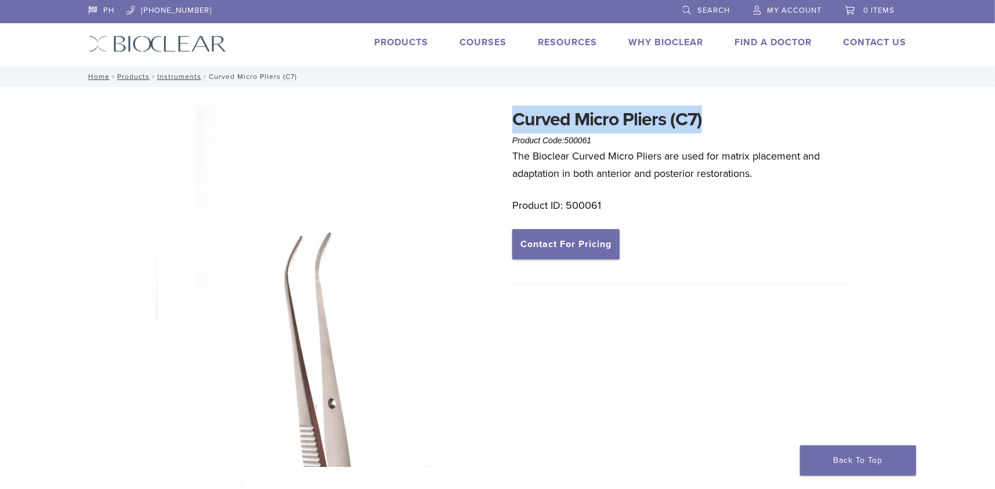
drag, startPoint x: 507, startPoint y: 119, endPoint x: 724, endPoint y: 124, distance: 217.0
click at [724, 124] on div "Curved Micro Pliers (C7) Product Code: 500061 $ 38.34 Curved Micro Pliers (C7) …" at bounding box center [497, 451] width 835 height 691
copy h1 "Curved Micro Pliers (C7)"
click at [532, 150] on p "The Bioclear Curved Micro Pliers are used for matrix placement and adaptation i…" at bounding box center [682, 164] width 341 height 35
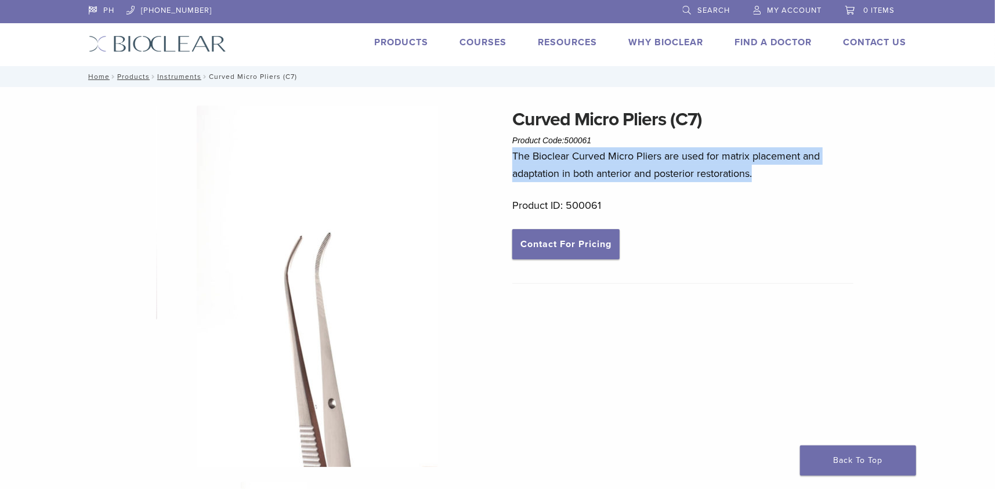
drag, startPoint x: 505, startPoint y: 154, endPoint x: 776, endPoint y: 180, distance: 272.6
click at [776, 180] on div "Curved Micro Pliers (C7) Product Code: 500061 $ 38.34 Curved Micro Pliers (C7) …" at bounding box center [497, 451] width 835 height 691
copy p "The Bioclear Curved Micro Pliers are used for matrix placement and adaptation i…"
drag, startPoint x: 564, startPoint y: 141, endPoint x: 606, endPoint y: 144, distance: 42.5
click at [606, 144] on div "Curved Micro Pliers (C7) Product Code: 500061 $ 38.34" at bounding box center [682, 127] width 341 height 42
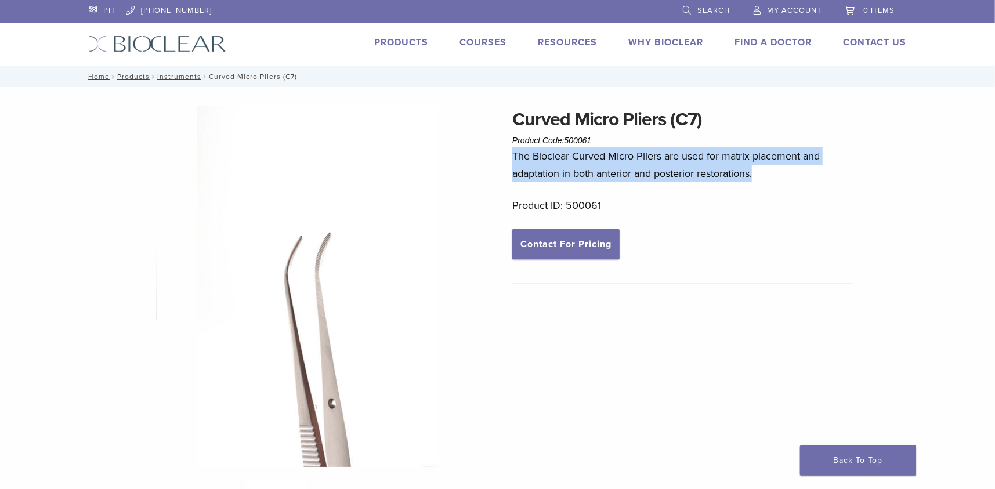
copy span "500061"
